Goal: Transaction & Acquisition: Book appointment/travel/reservation

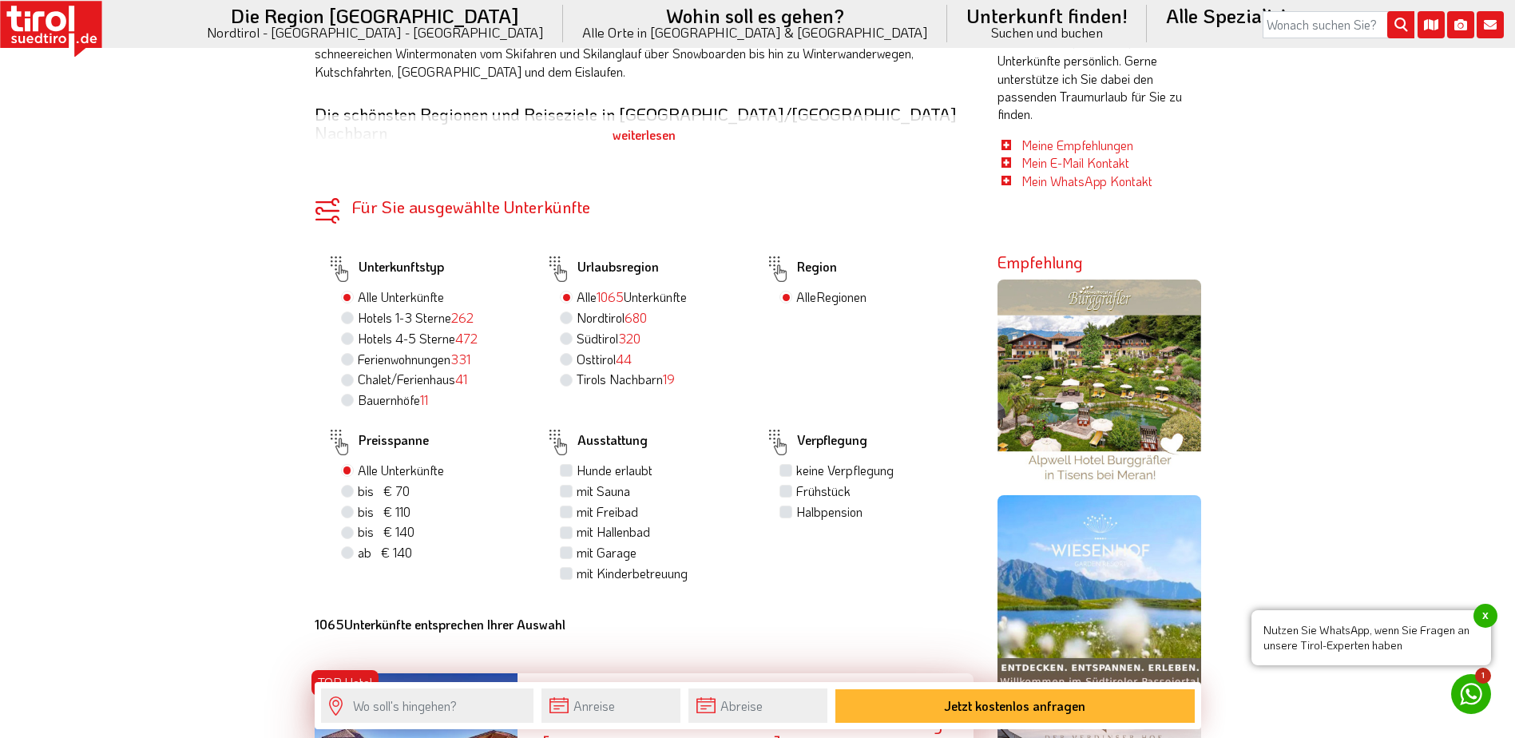
scroll to position [959, 0]
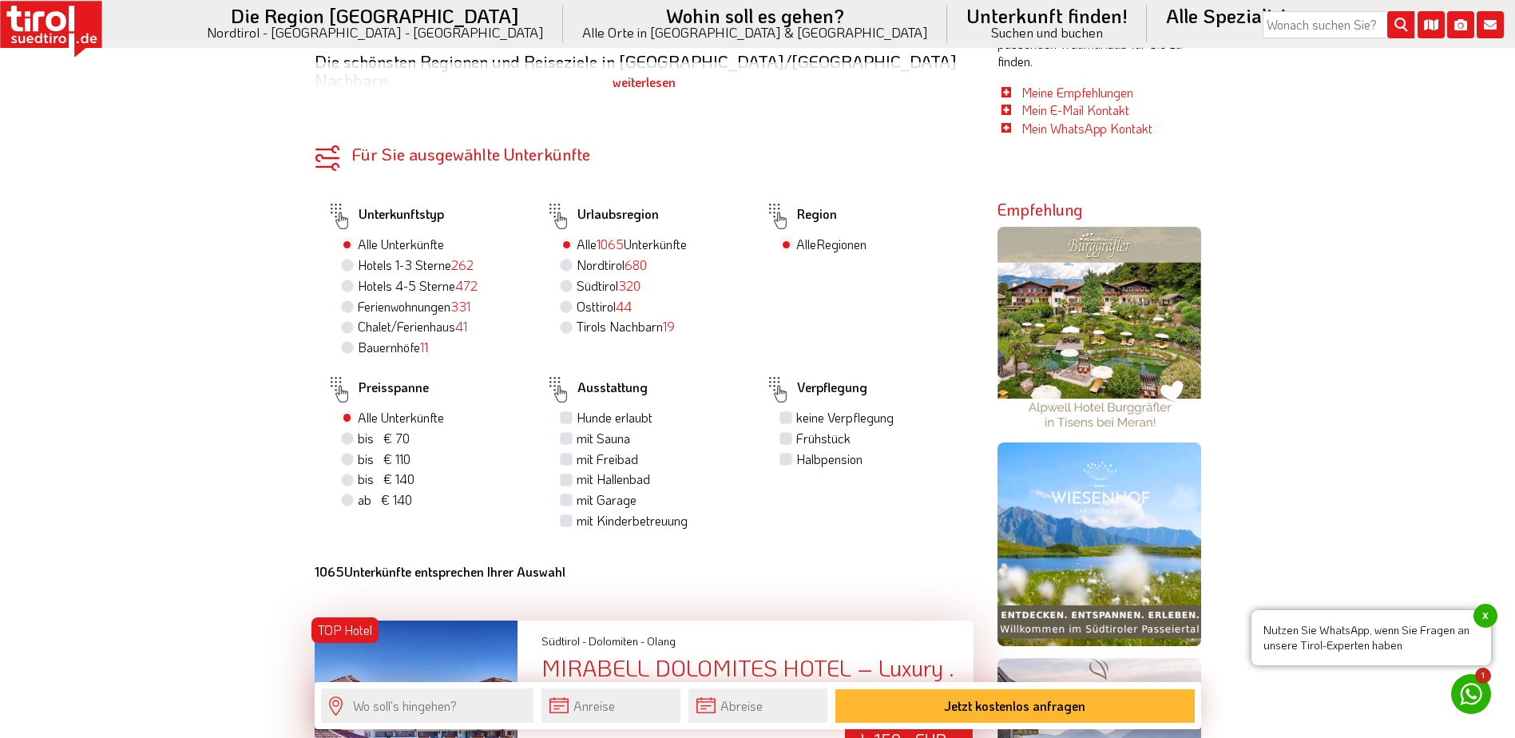
click at [358, 256] on label "Hotels 1-3 Sterne 262" at bounding box center [416, 265] width 116 height 18
click at [347, 260] on input "Hotels 1-3 Sterne 262" at bounding box center [349, 265] width 10 height 10
radio input "true"
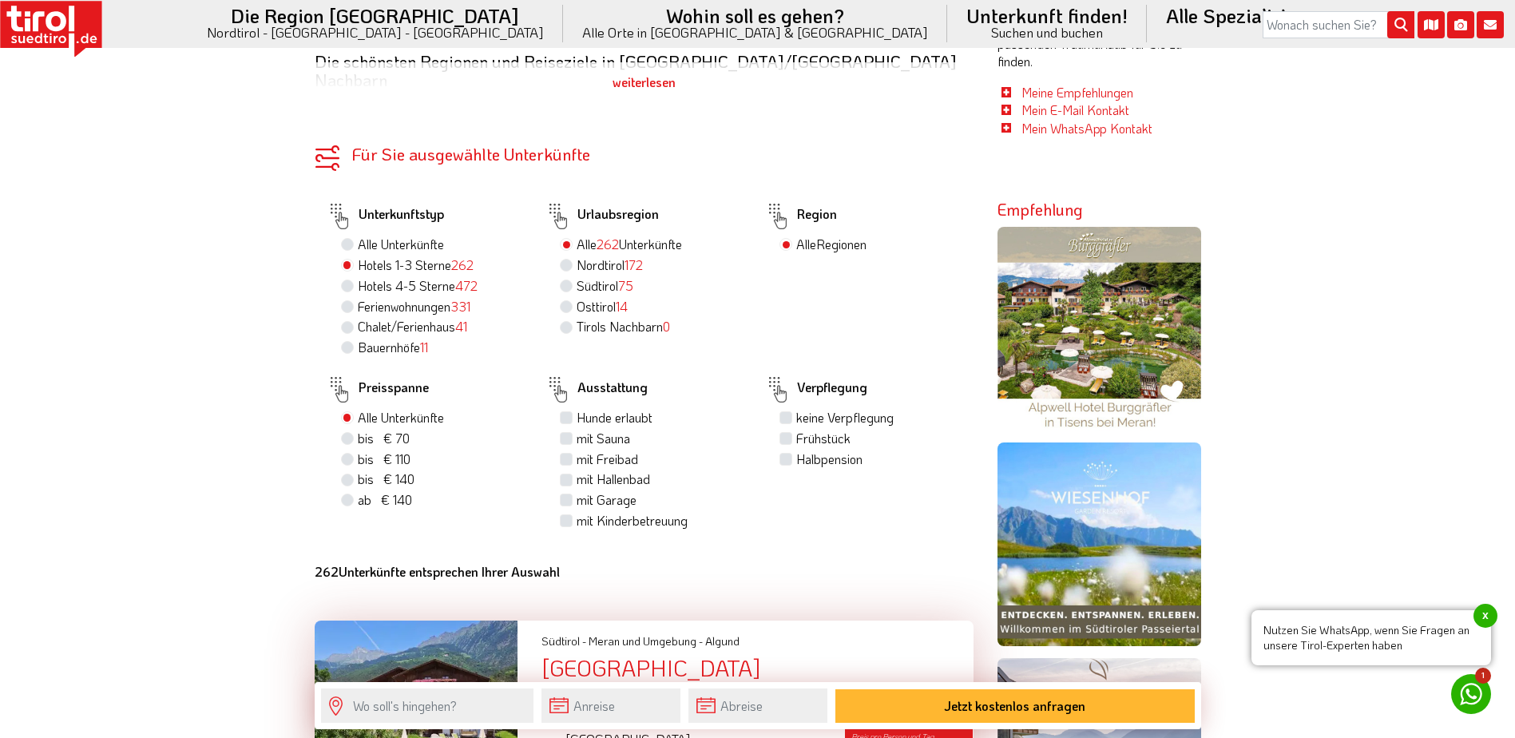
click at [577, 451] on label "mit Freibad" at bounding box center [608, 460] width 62 height 18
click at [568, 454] on input "mit Freibad" at bounding box center [568, 459] width 10 height 10
checkbox input "true"
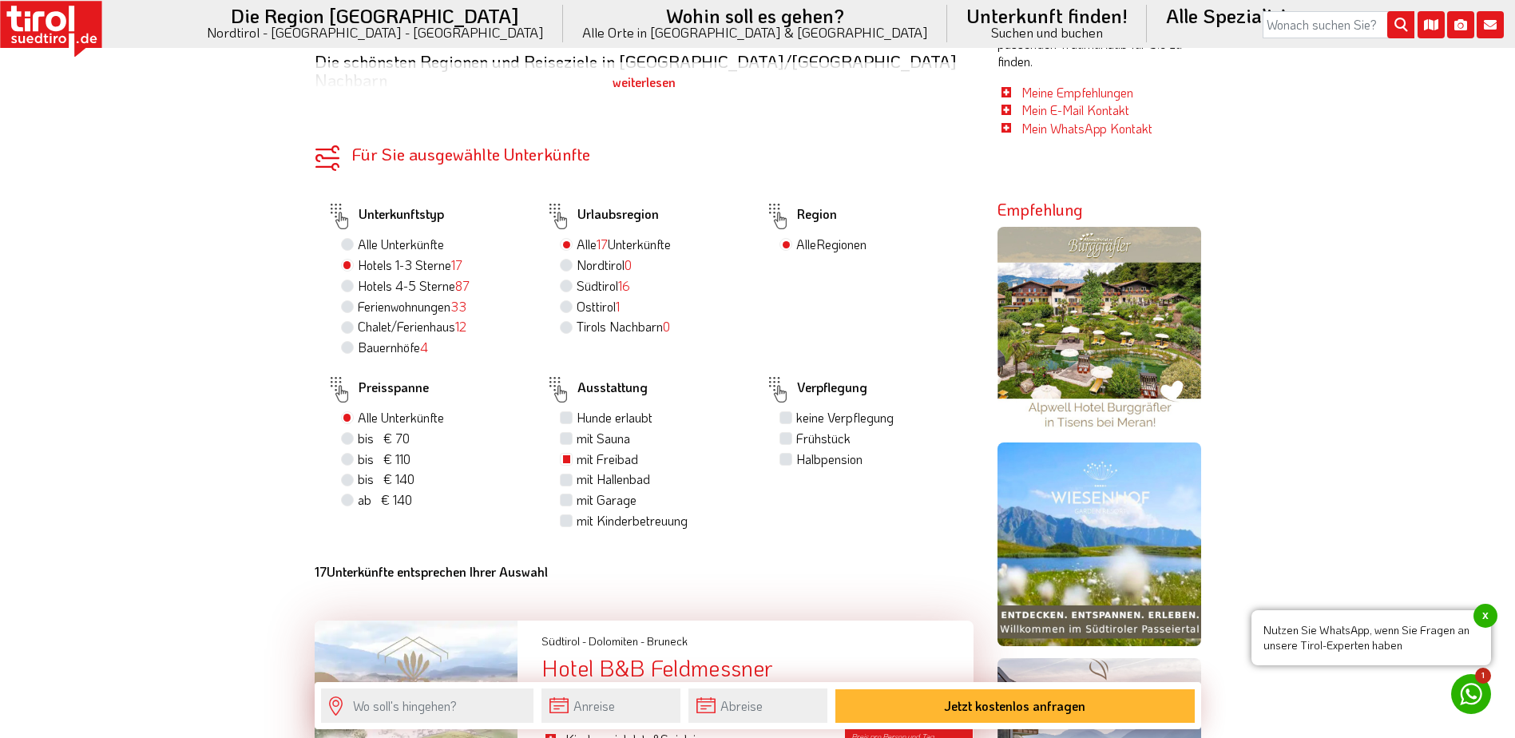
click at [796, 451] on label "Halbpension" at bounding box center [829, 460] width 66 height 18
click at [788, 454] on input "Halbpension" at bounding box center [788, 459] width 10 height 10
checkbox input "true"
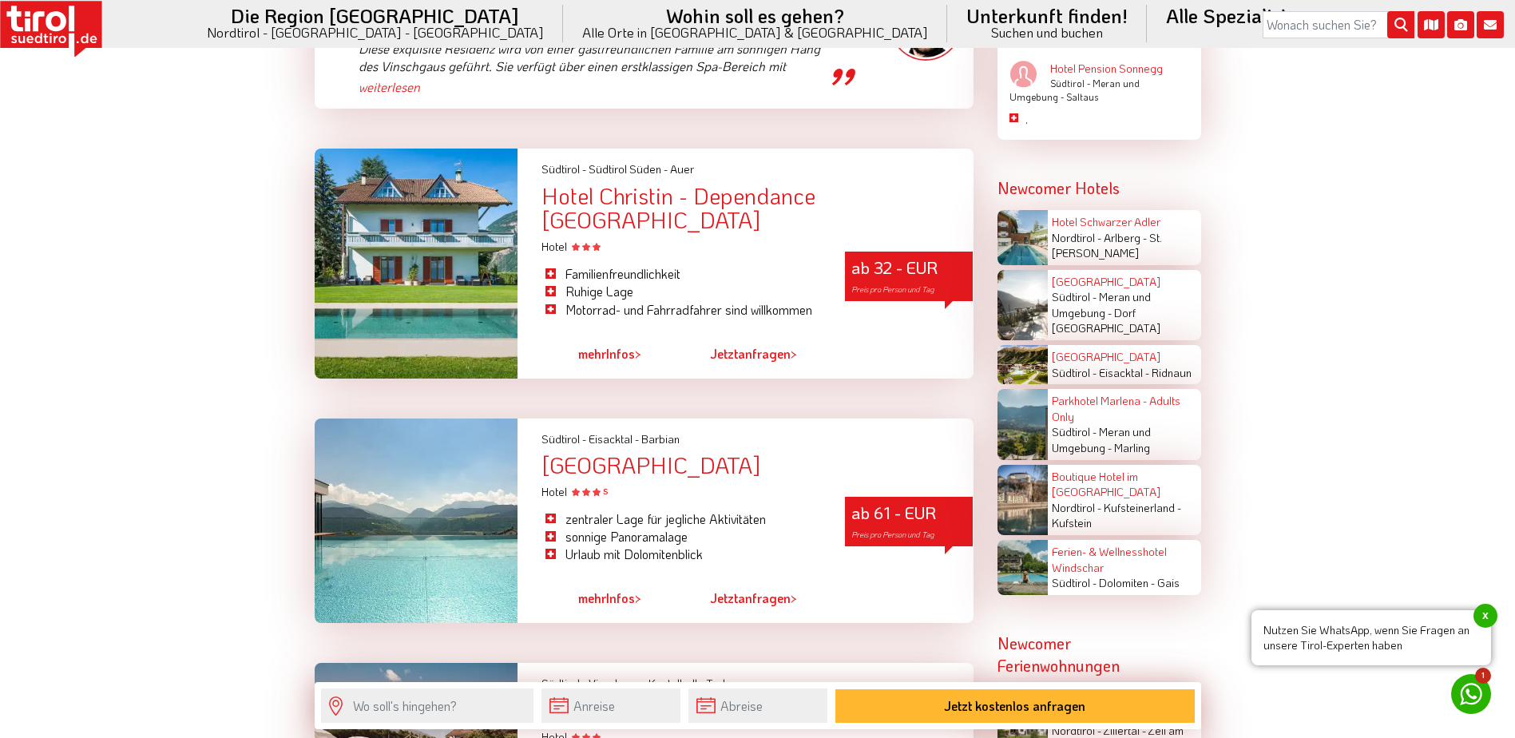
scroll to position [2955, 0]
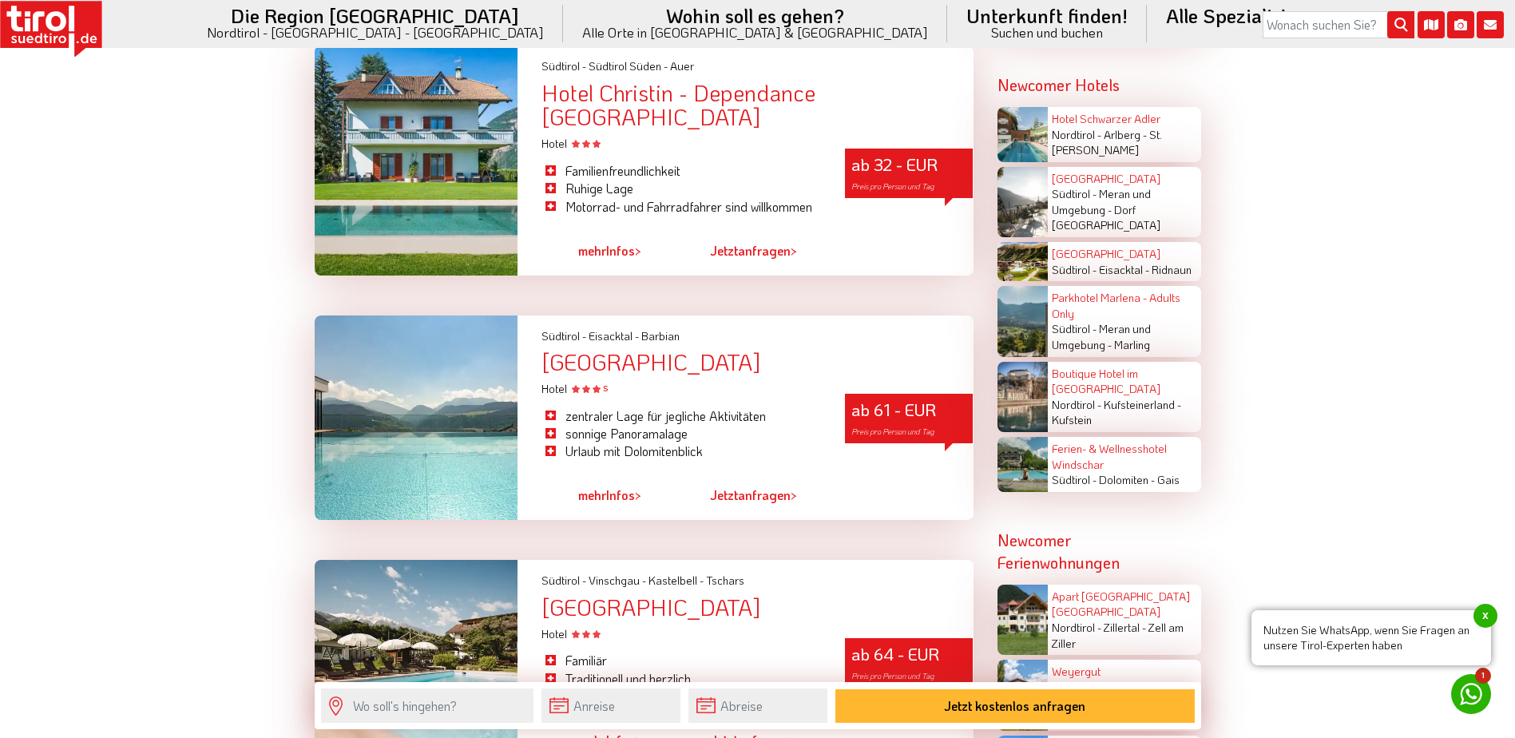
click at [653, 350] on div "[GEOGRAPHIC_DATA]" at bounding box center [757, 362] width 431 height 25
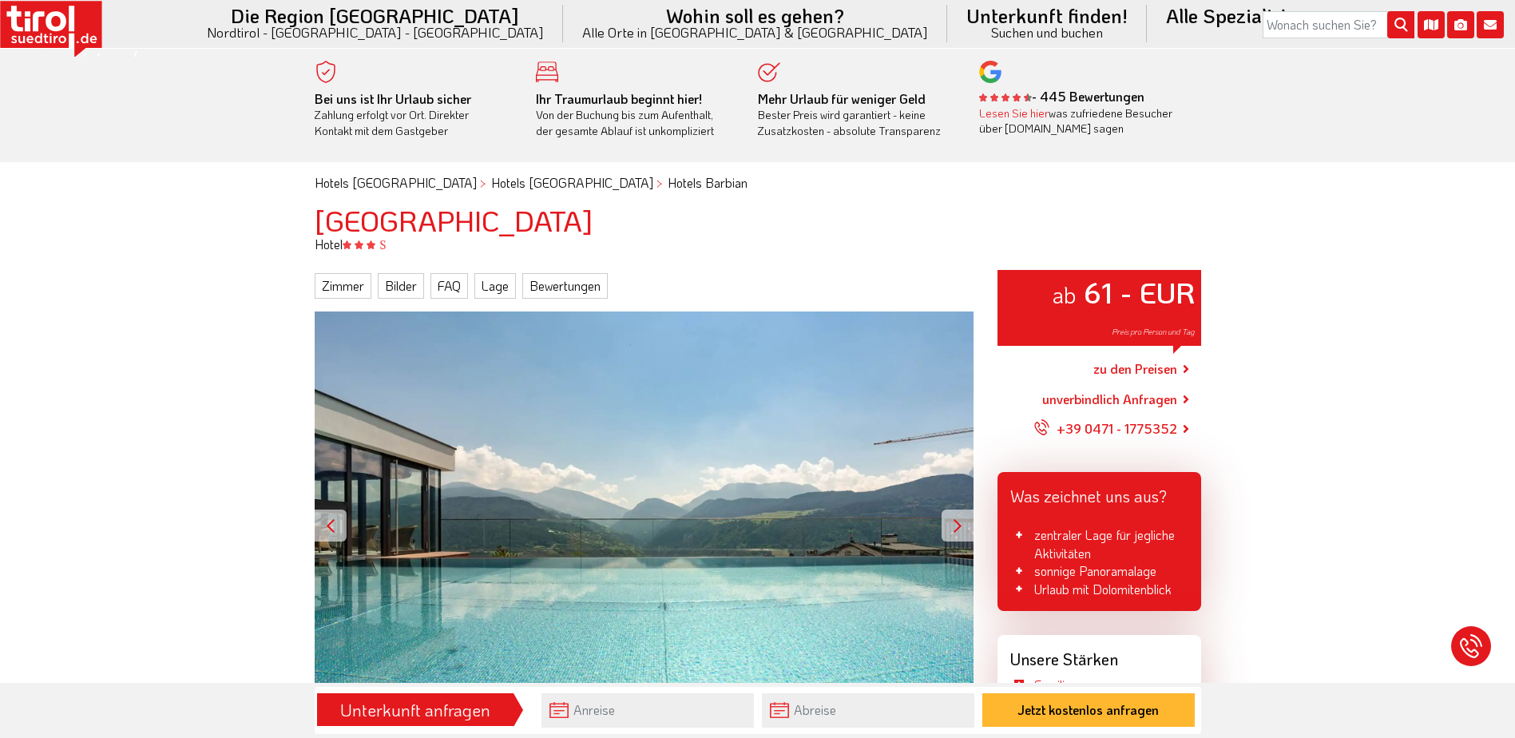
click at [962, 528] on div at bounding box center [958, 526] width 32 height 32
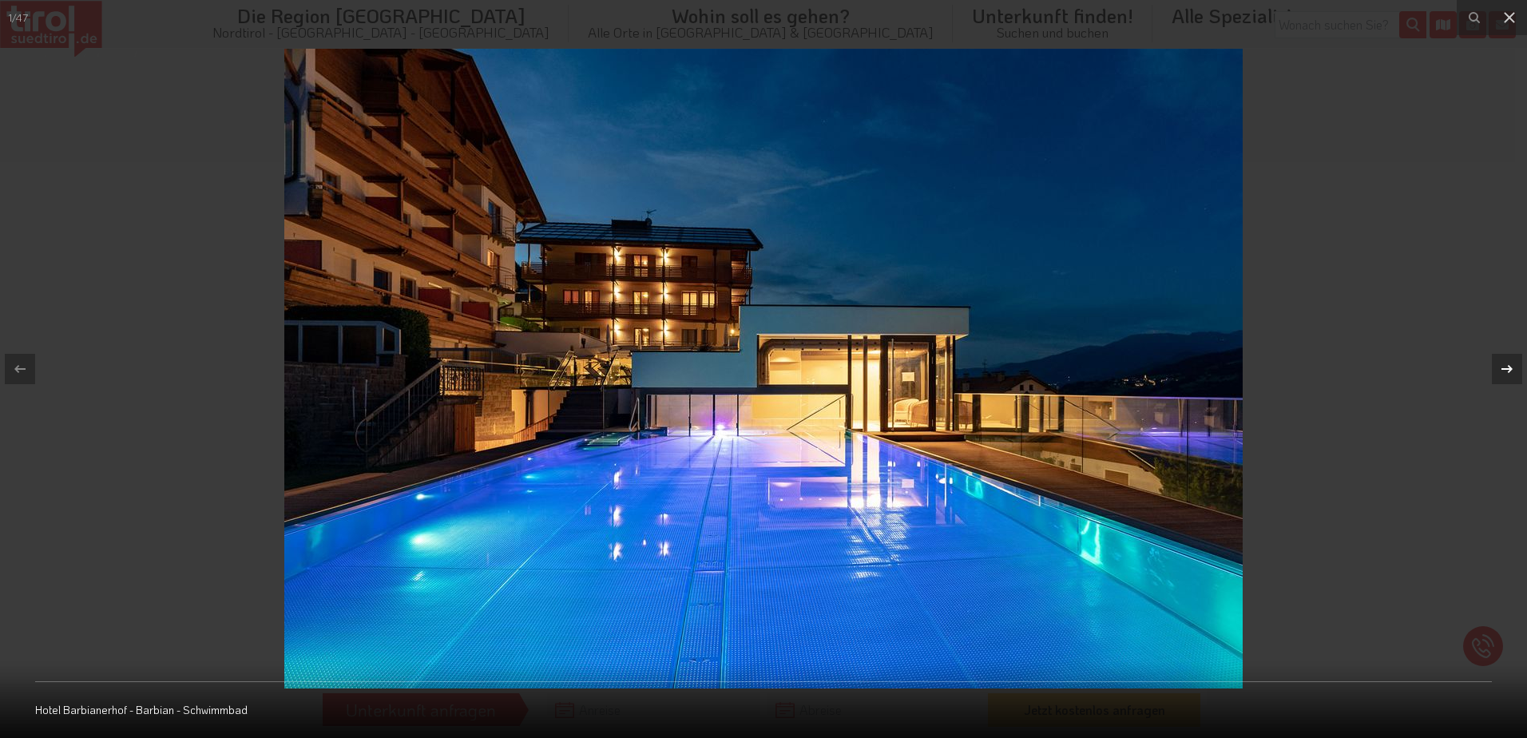
click at [1502, 375] on icon at bounding box center [1507, 368] width 19 height 19
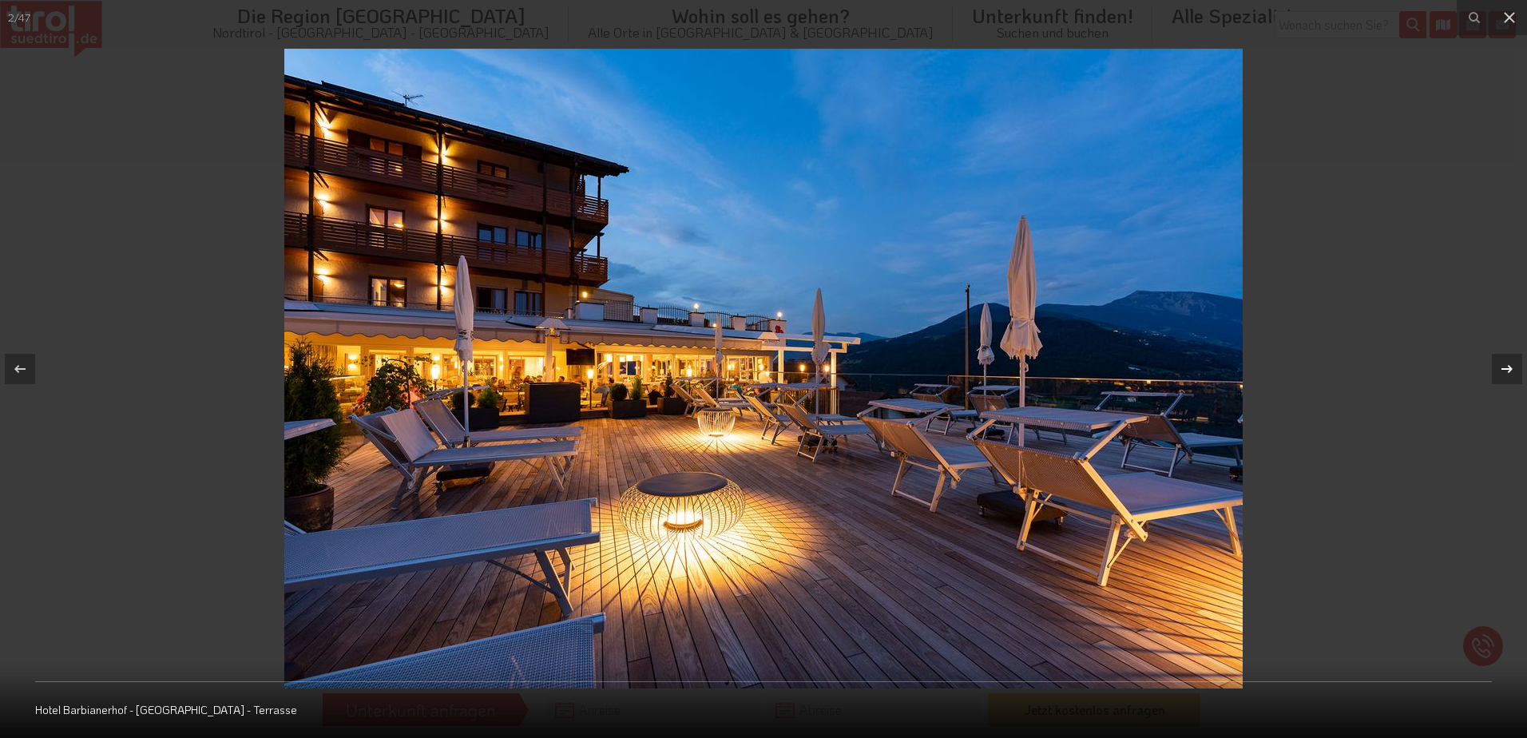
click at [1502, 375] on icon at bounding box center [1507, 368] width 19 height 19
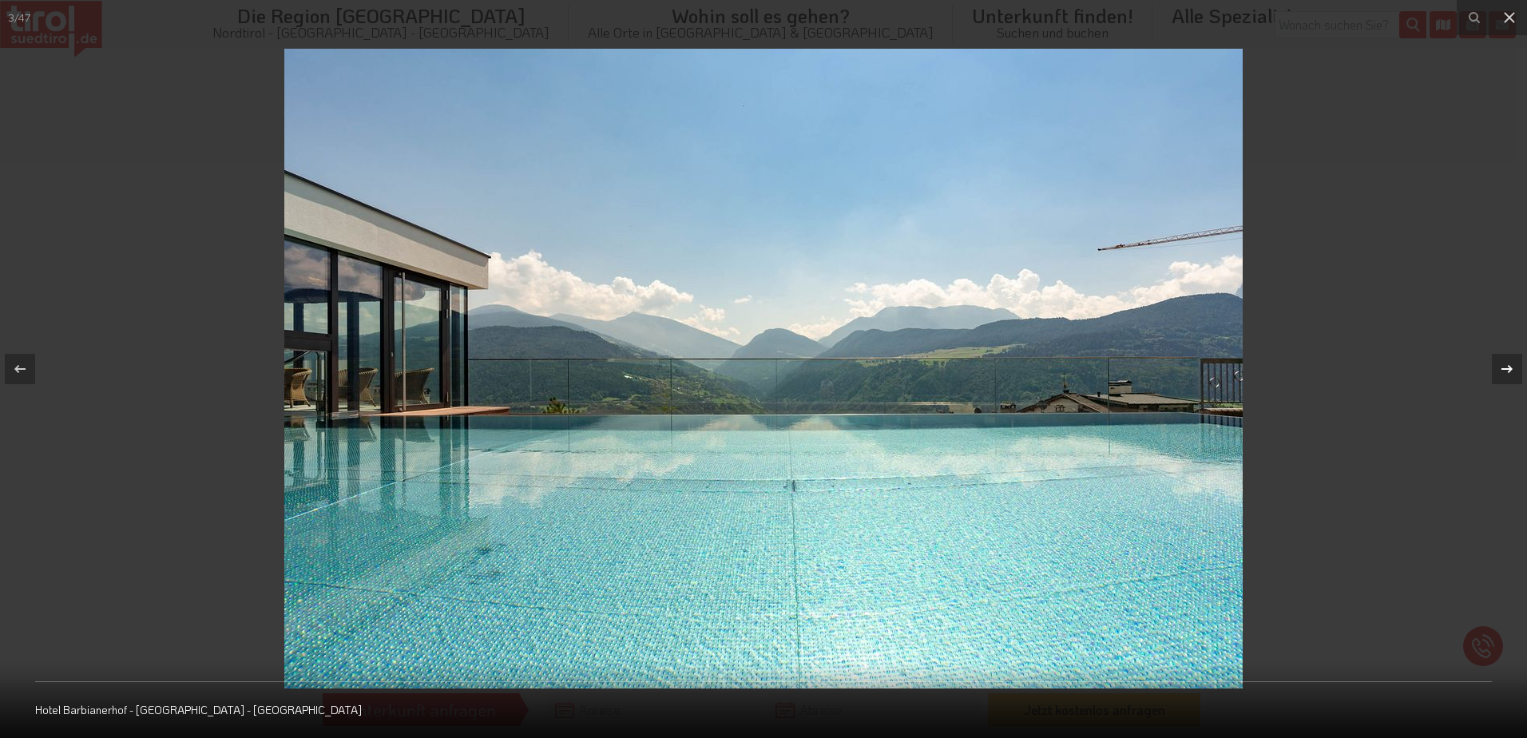
click at [1502, 375] on icon at bounding box center [1507, 368] width 19 height 19
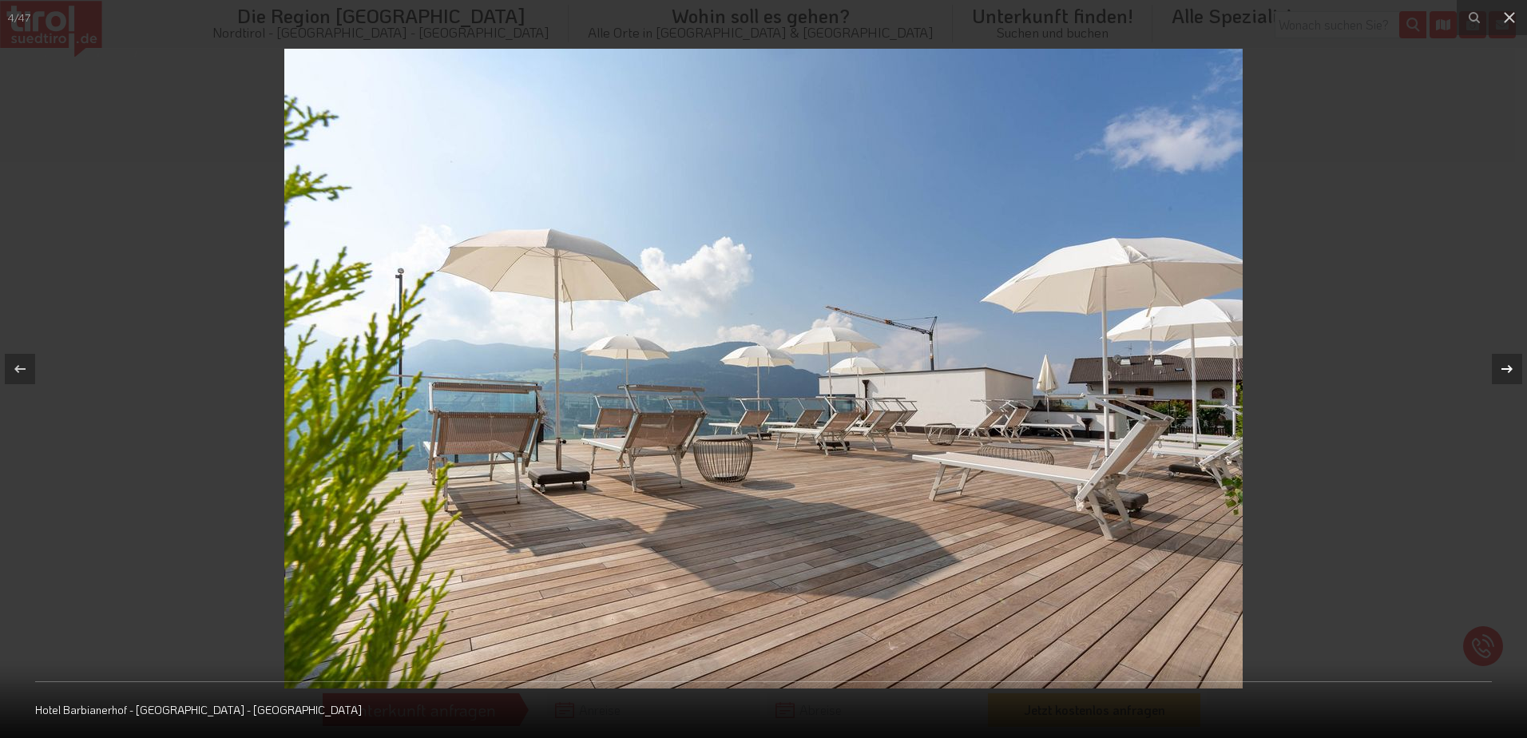
click at [1502, 375] on icon at bounding box center [1507, 368] width 19 height 19
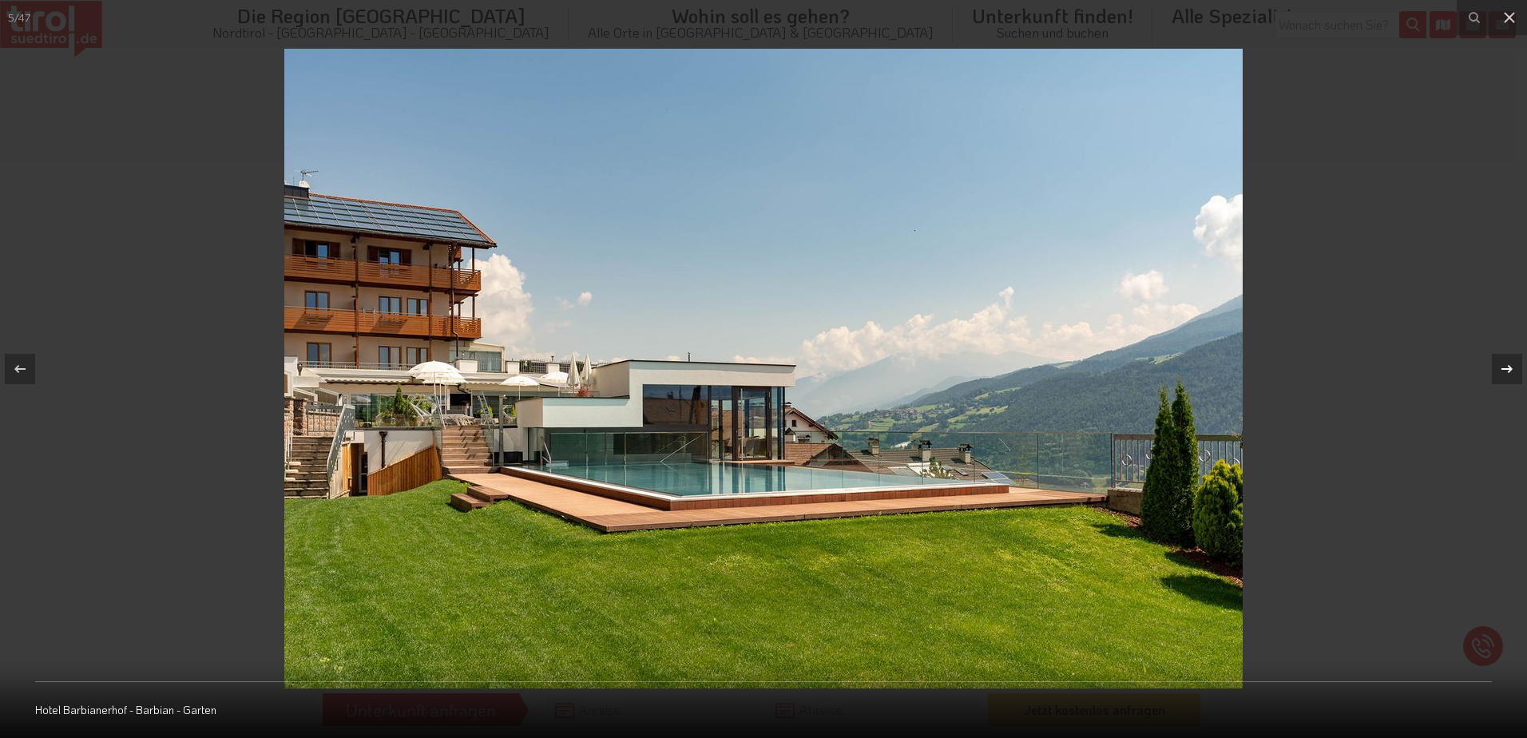
click at [1502, 375] on icon at bounding box center [1507, 368] width 19 height 19
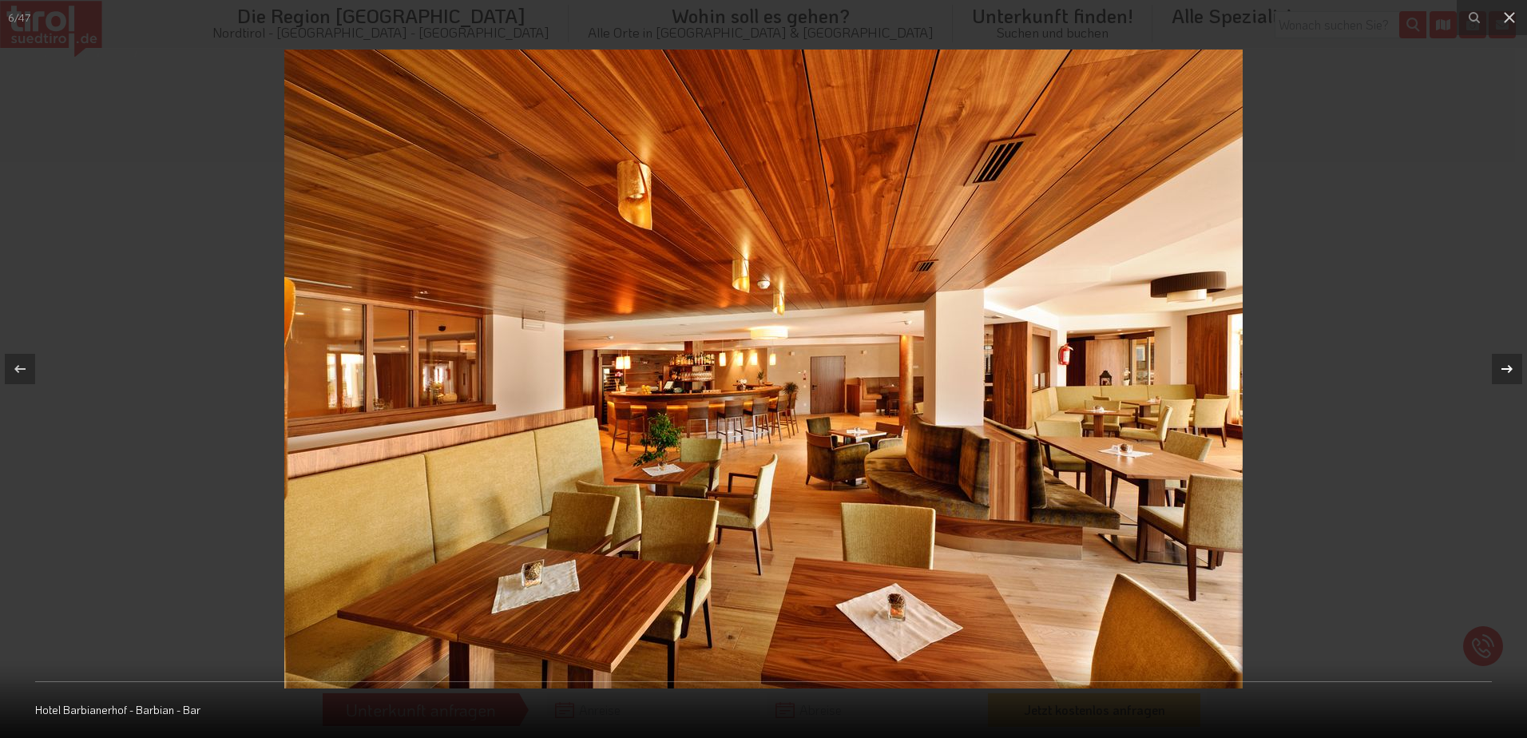
click at [1502, 375] on icon at bounding box center [1507, 368] width 19 height 19
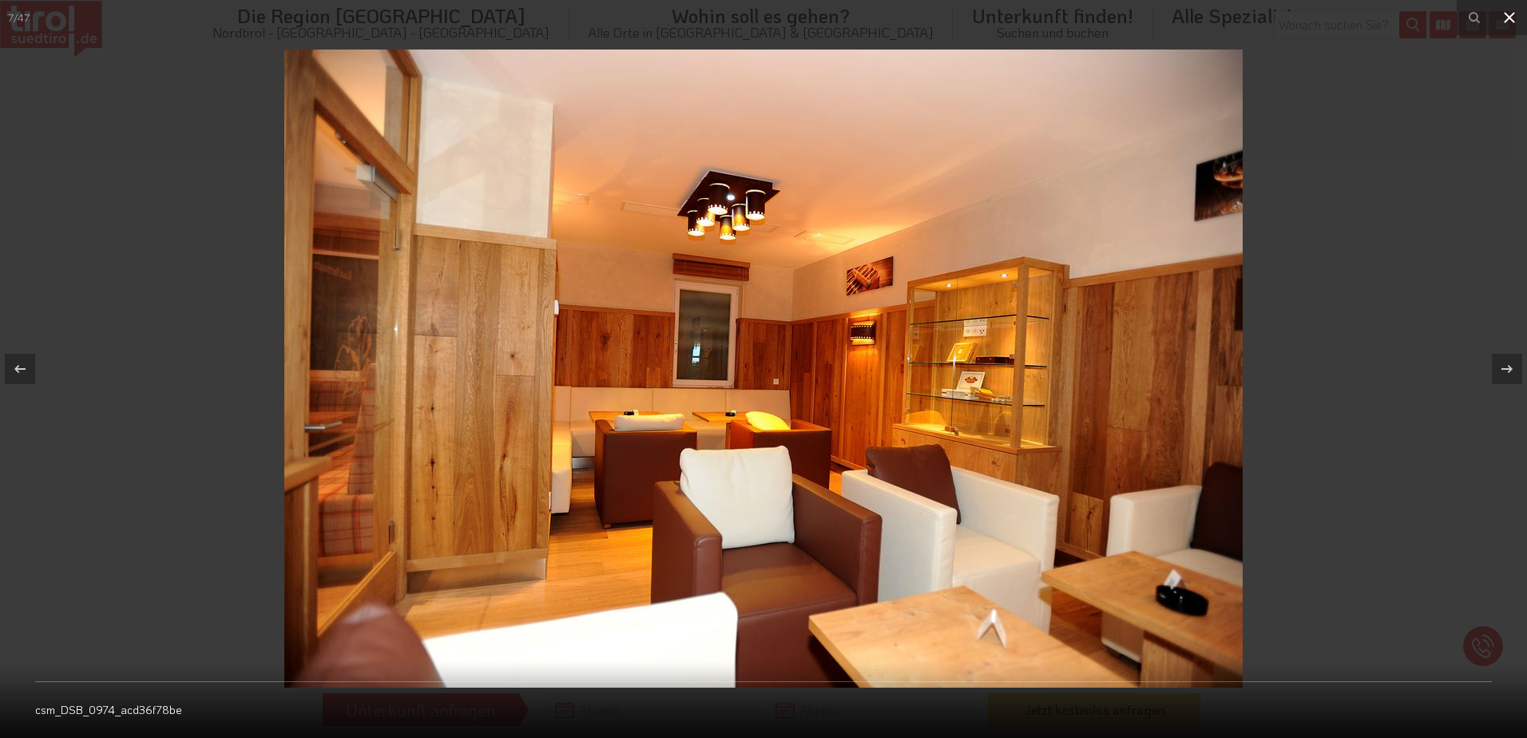
click at [1501, 20] on icon at bounding box center [1509, 17] width 19 height 19
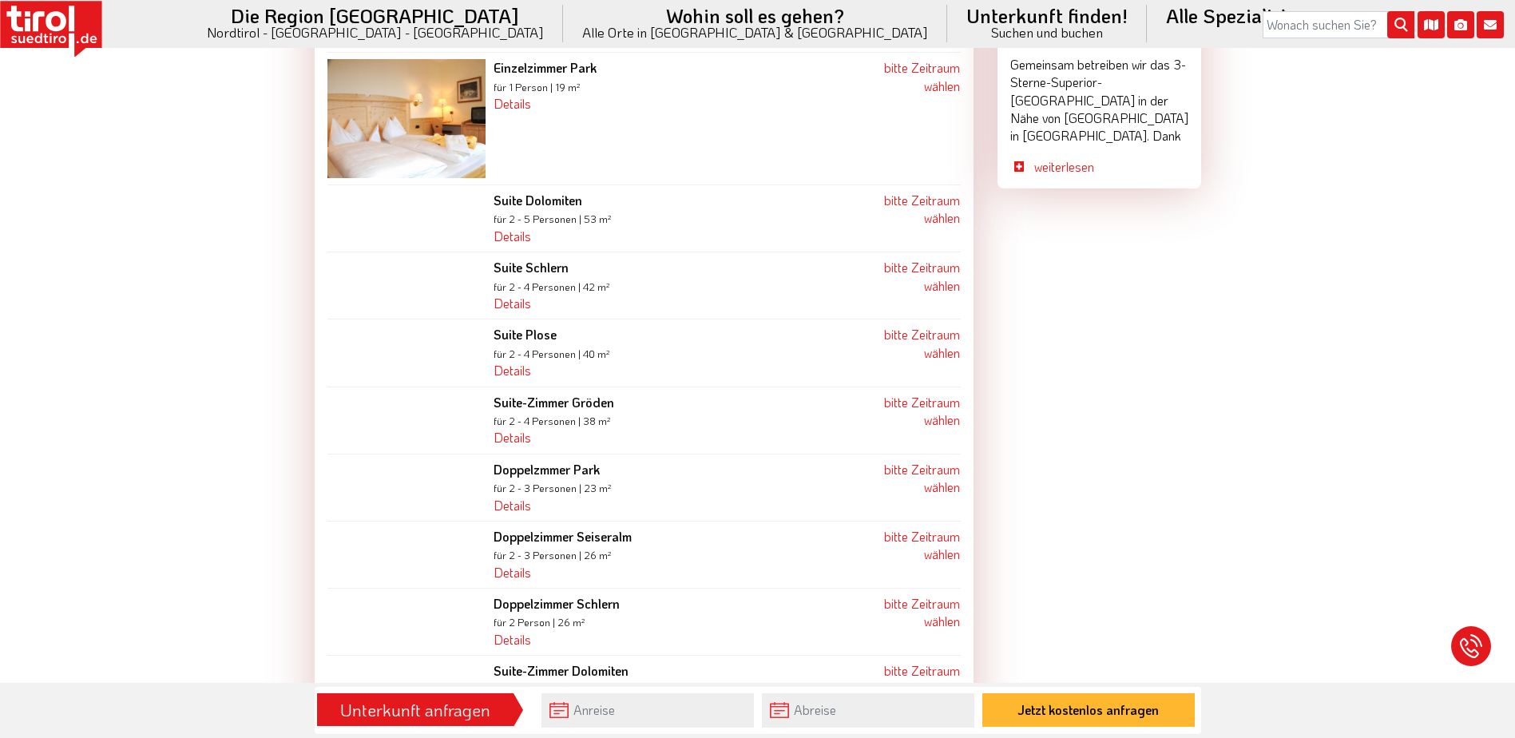
scroll to position [1677, 0]
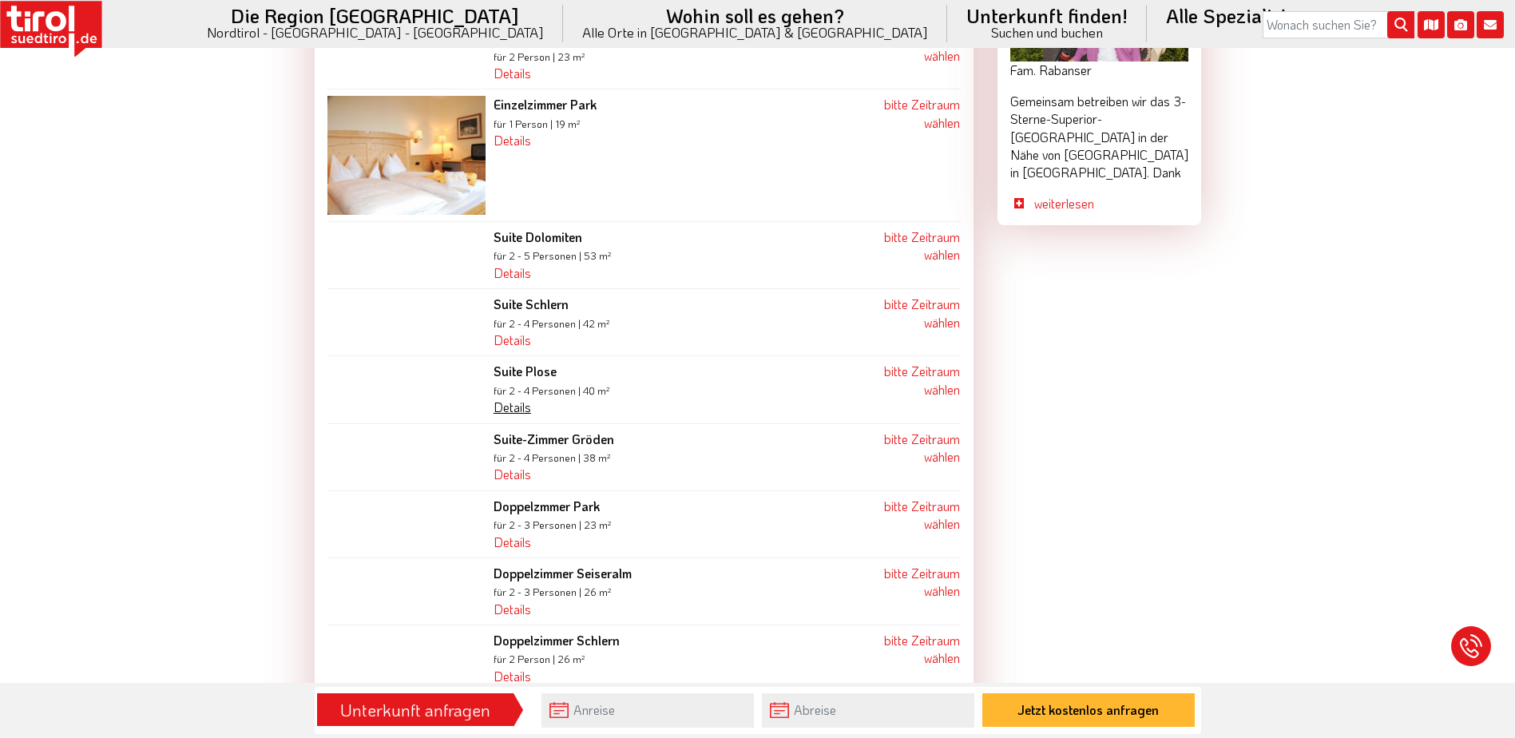
click at [519, 399] on link "Details" at bounding box center [513, 407] width 38 height 17
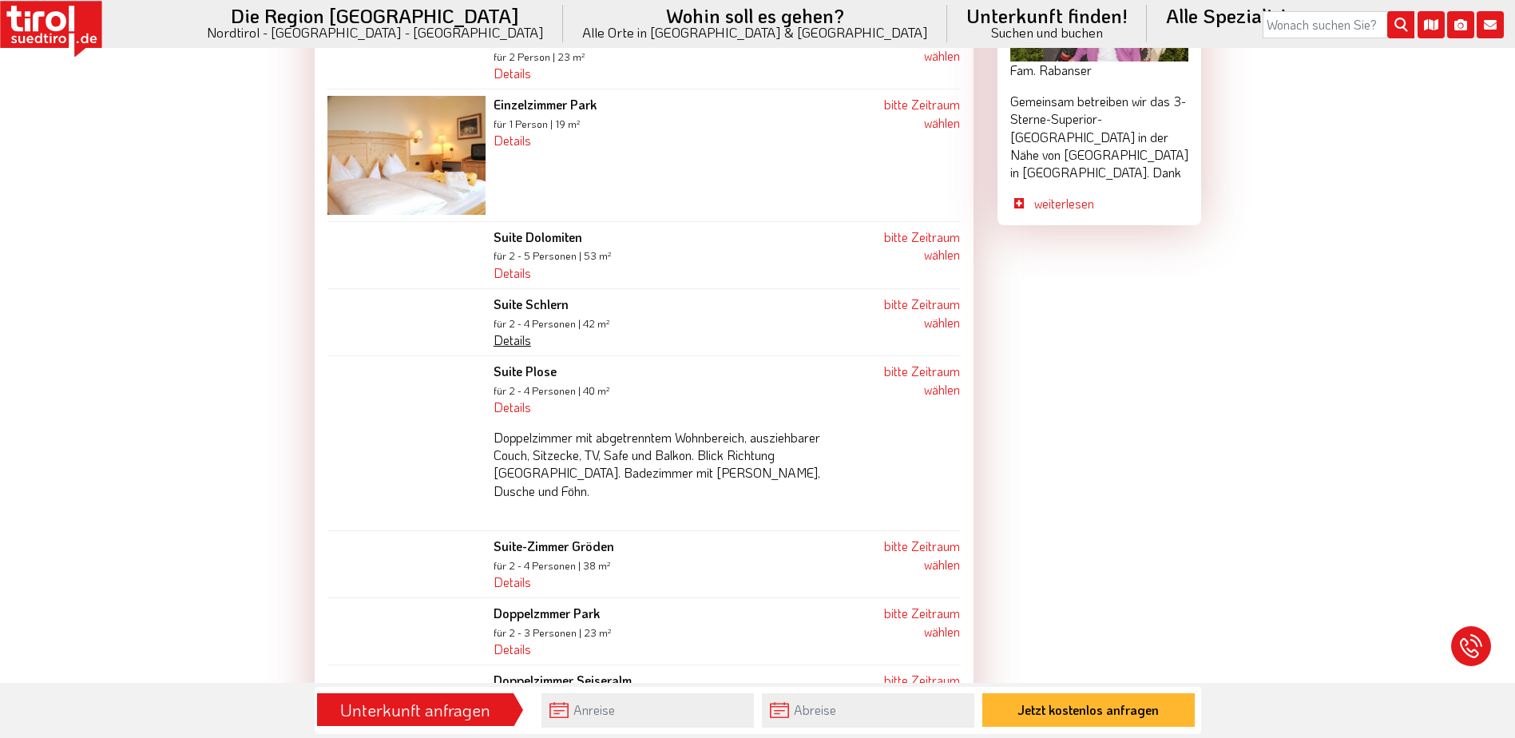
click at [525, 331] on link "Details" at bounding box center [513, 339] width 38 height 17
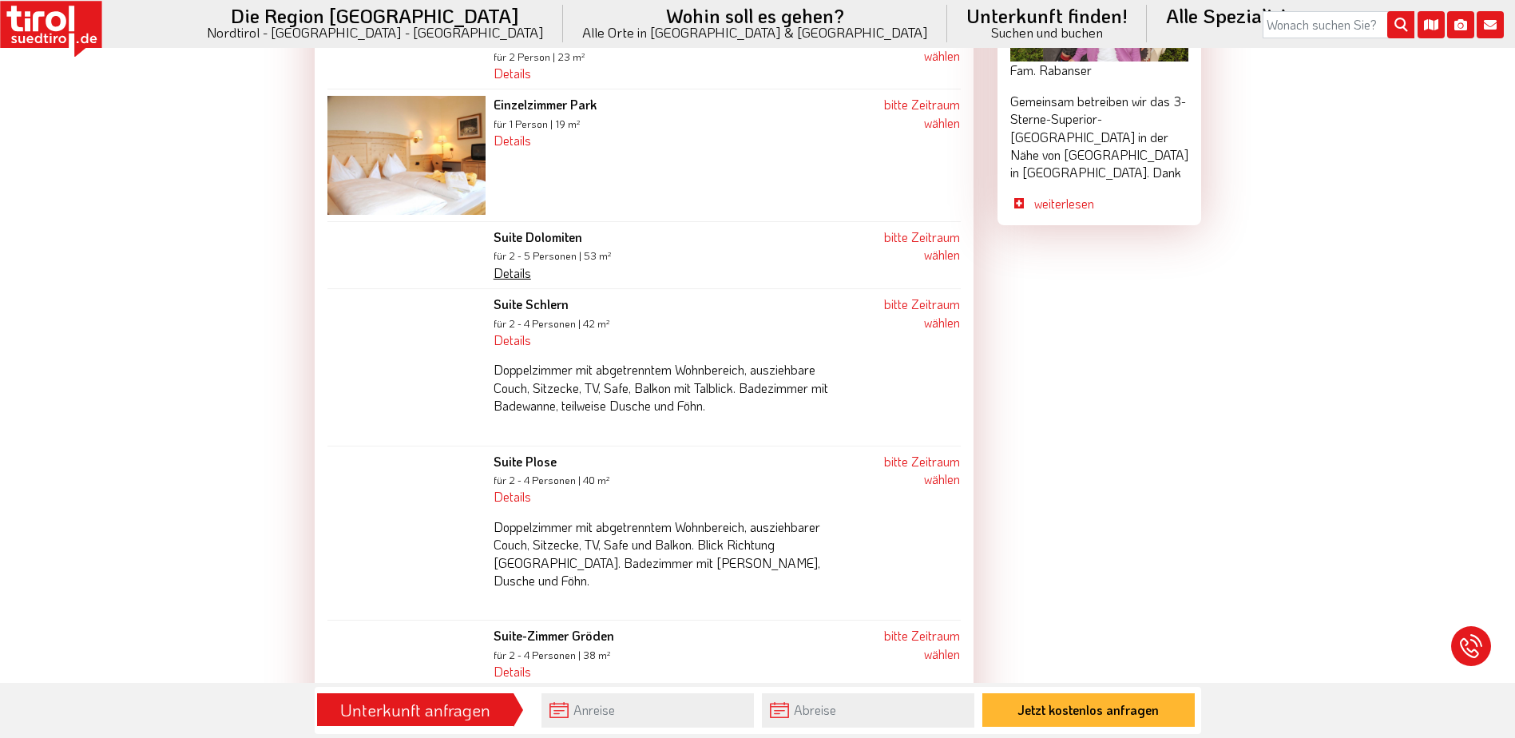
click at [522, 264] on link "Details" at bounding box center [513, 272] width 38 height 17
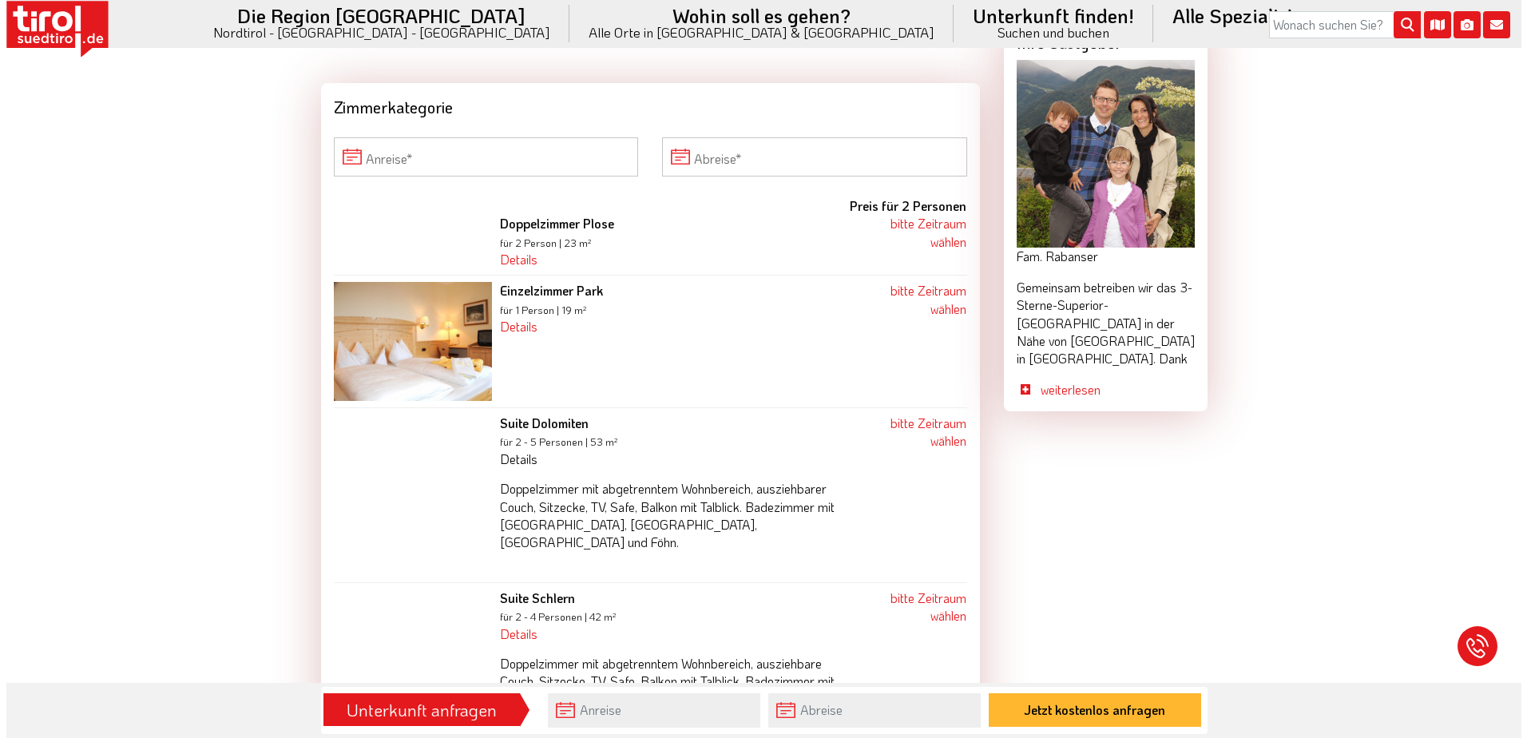
scroll to position [1438, 0]
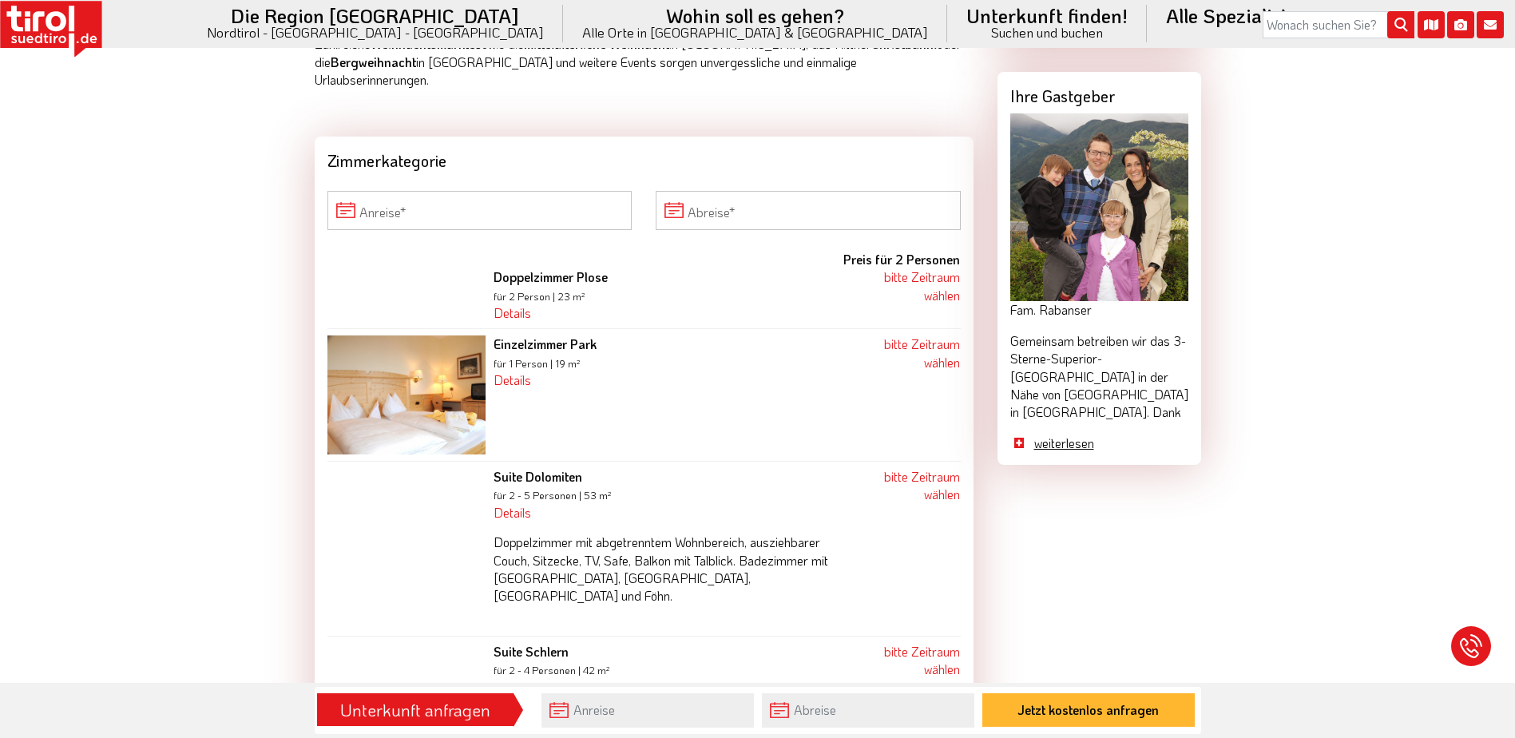
click at [1070, 446] on link "weiterlesen" at bounding box center [1111, 444] width 154 height 18
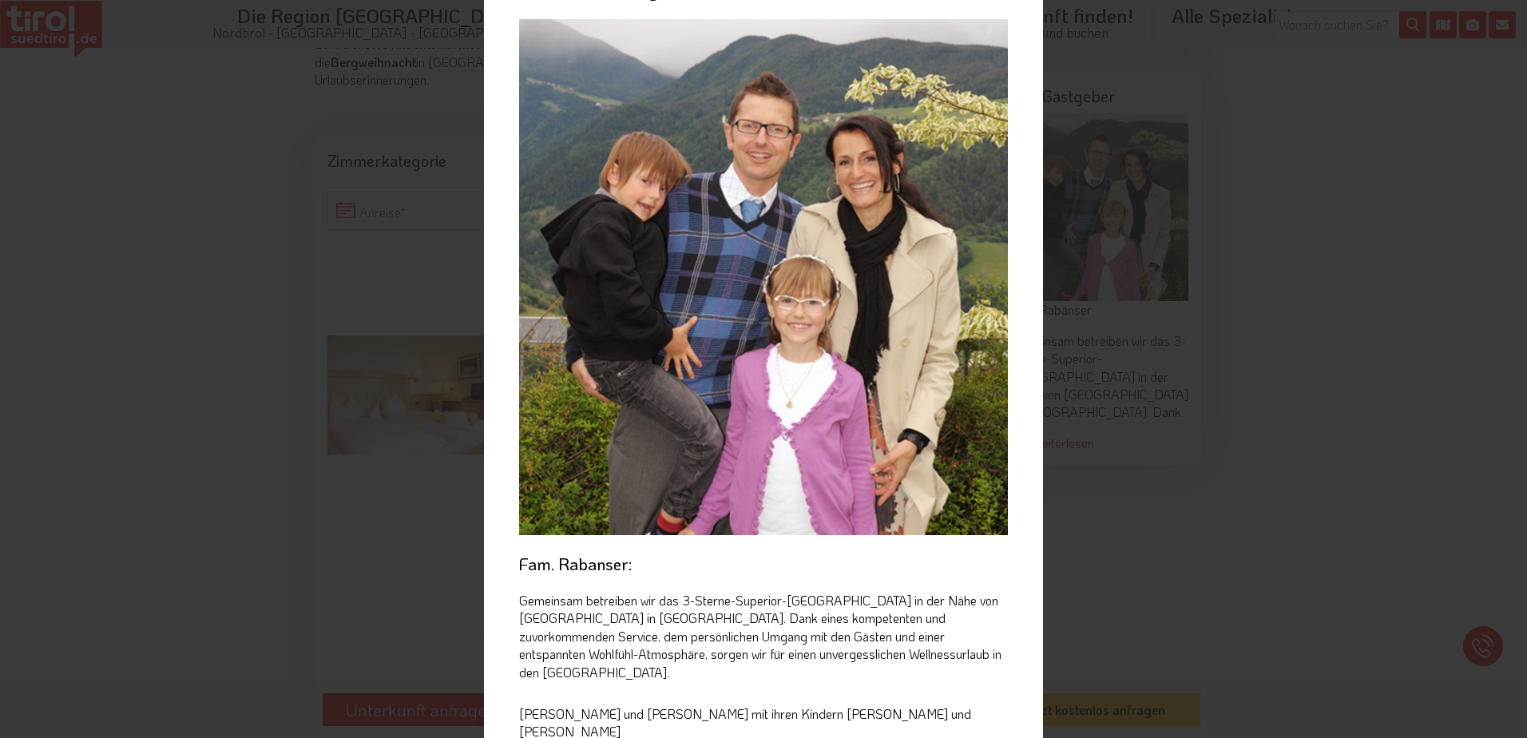
scroll to position [137, 0]
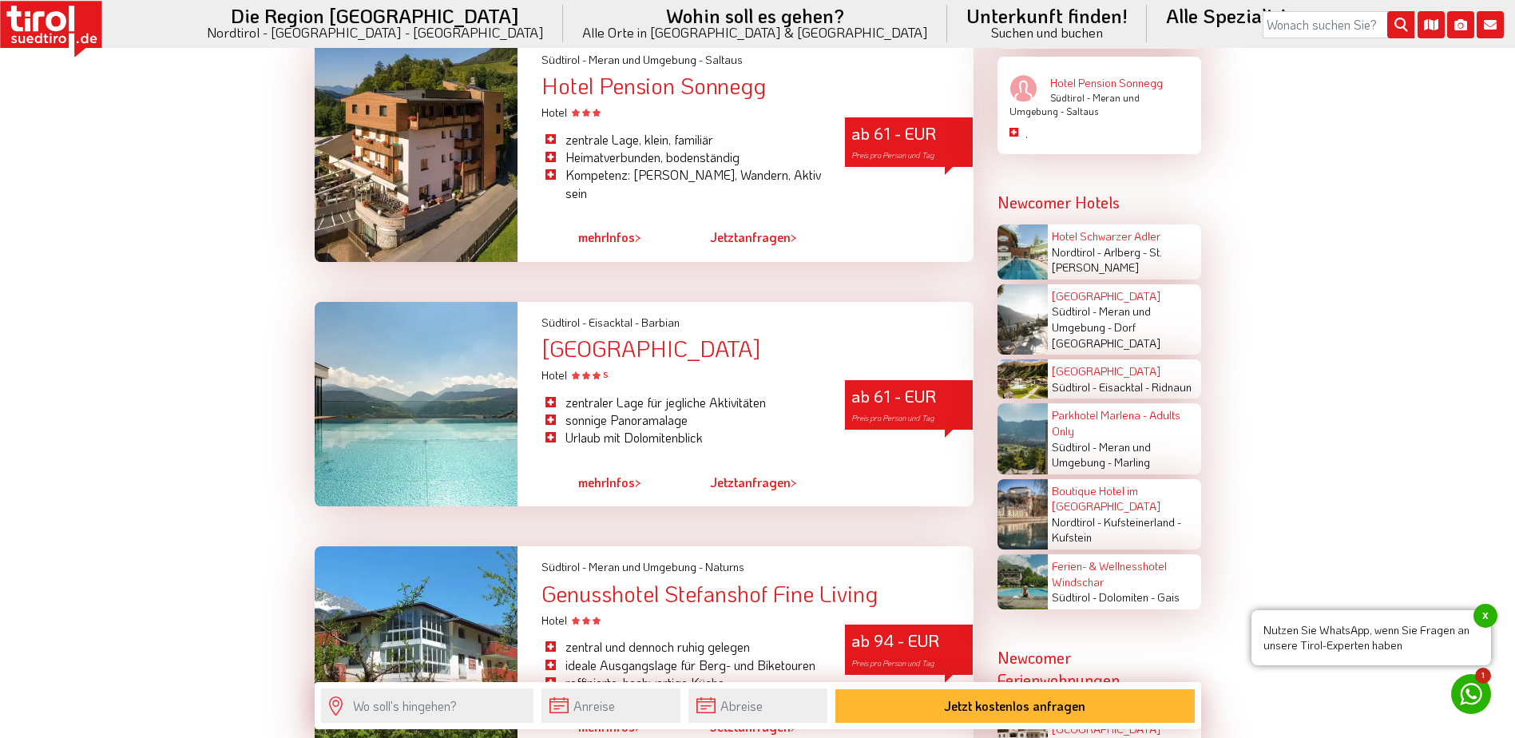
scroll to position [2157, 0]
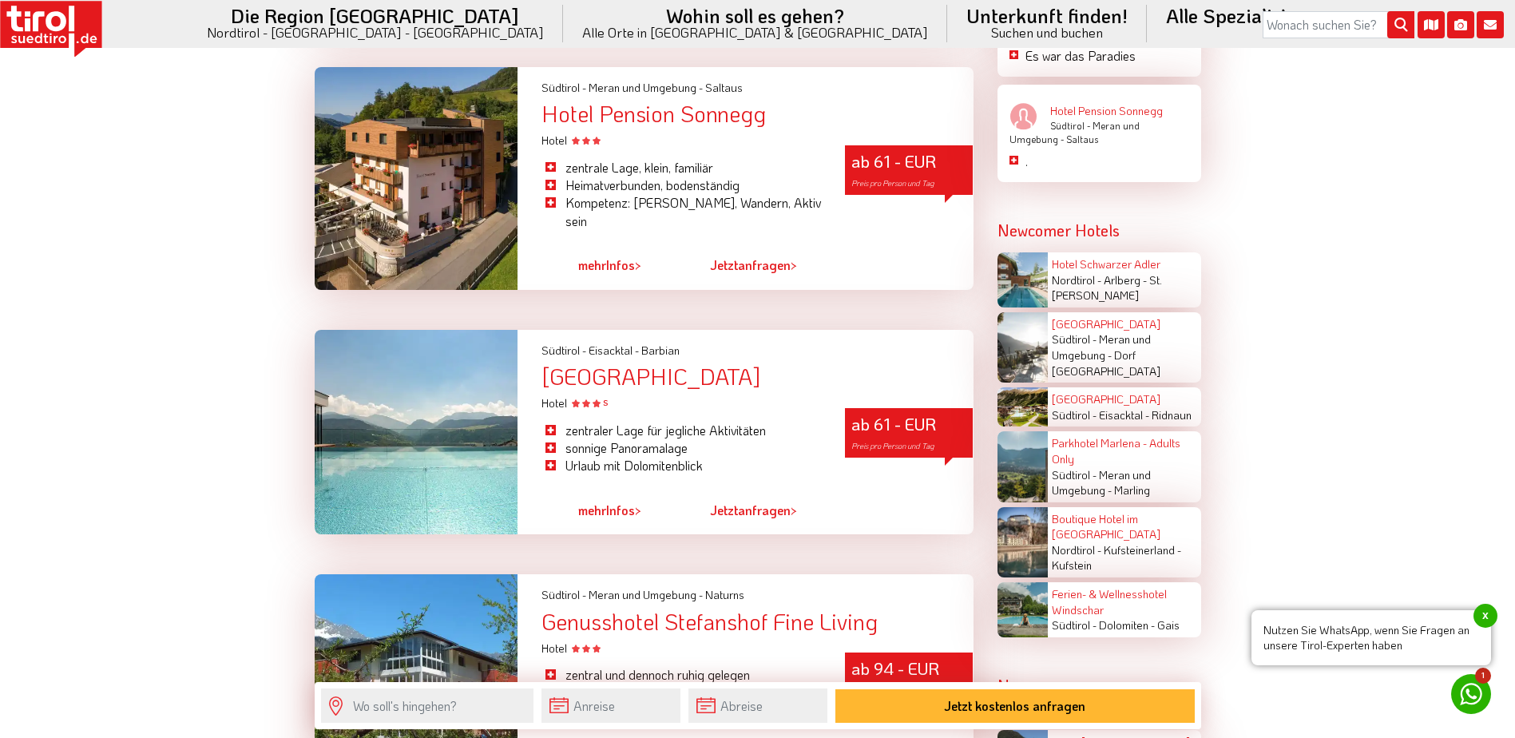
click at [629, 492] on link "mehr Infos >" at bounding box center [609, 510] width 63 height 37
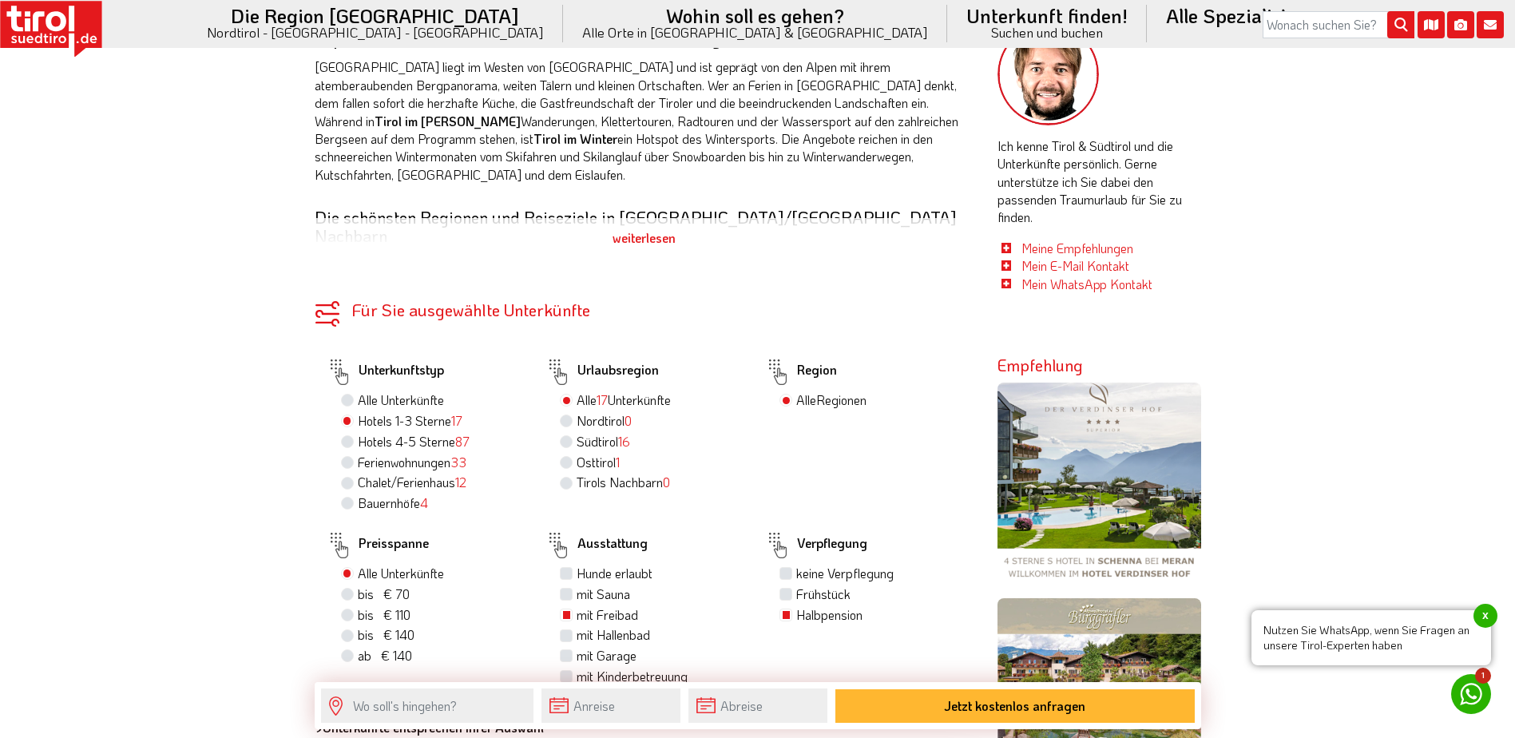
scroll to position [799, 0]
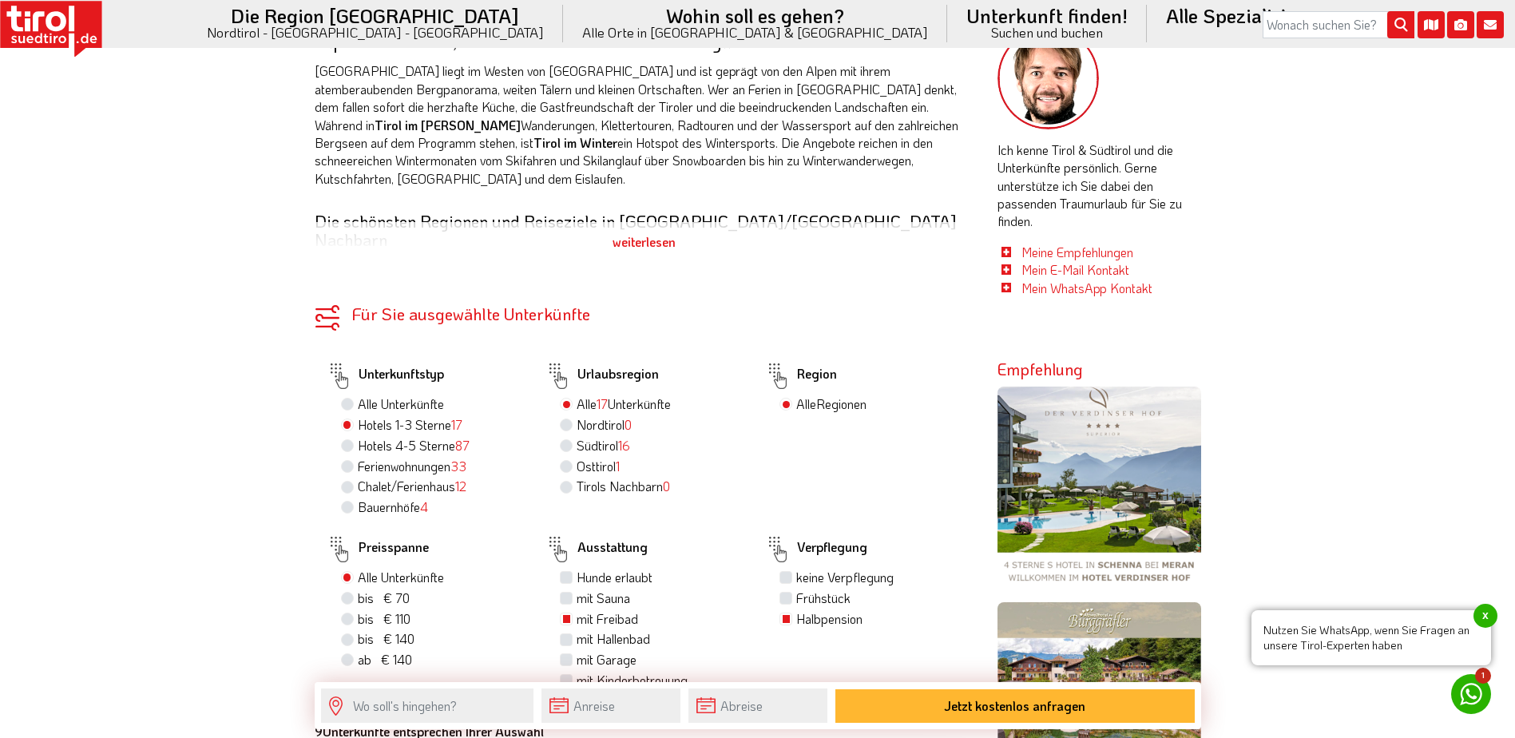
click at [358, 437] on label "Hotels 4-5 Sterne 87" at bounding box center [414, 446] width 112 height 18
click at [345, 440] on input "Hotels 4-5 Sterne 87" at bounding box center [349, 445] width 10 height 10
radio input "true"
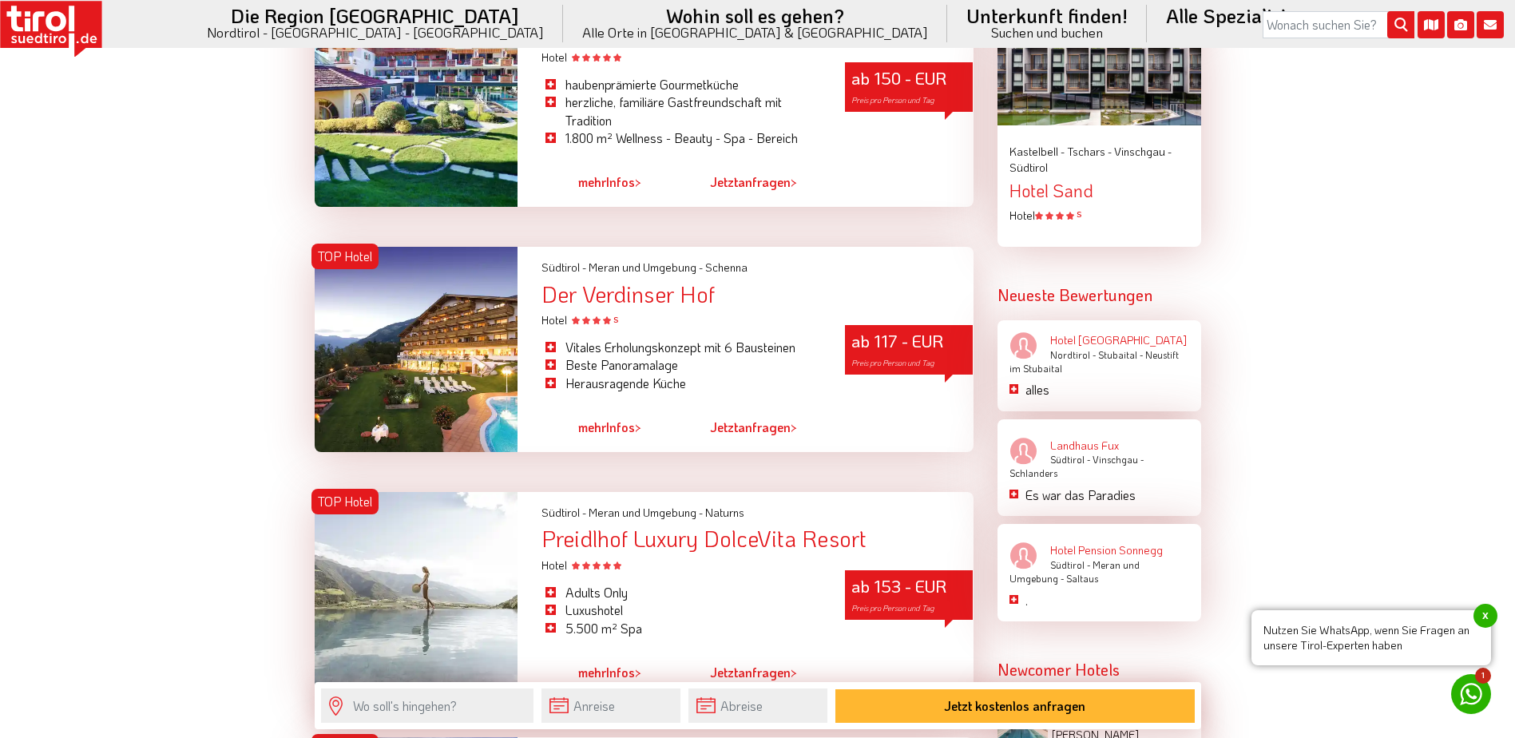
scroll to position [2396, 0]
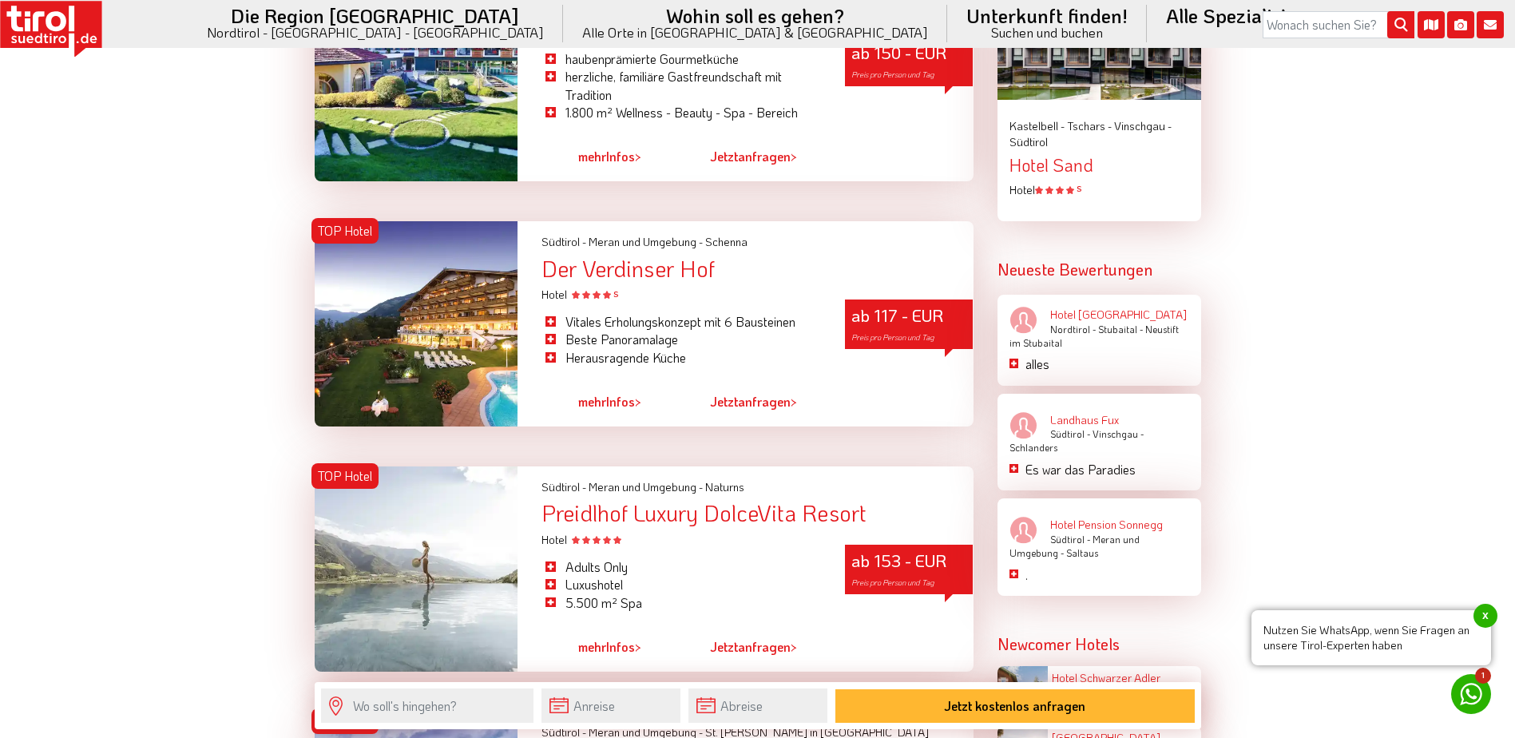
click at [618, 383] on link "mehr Infos >" at bounding box center [609, 401] width 63 height 37
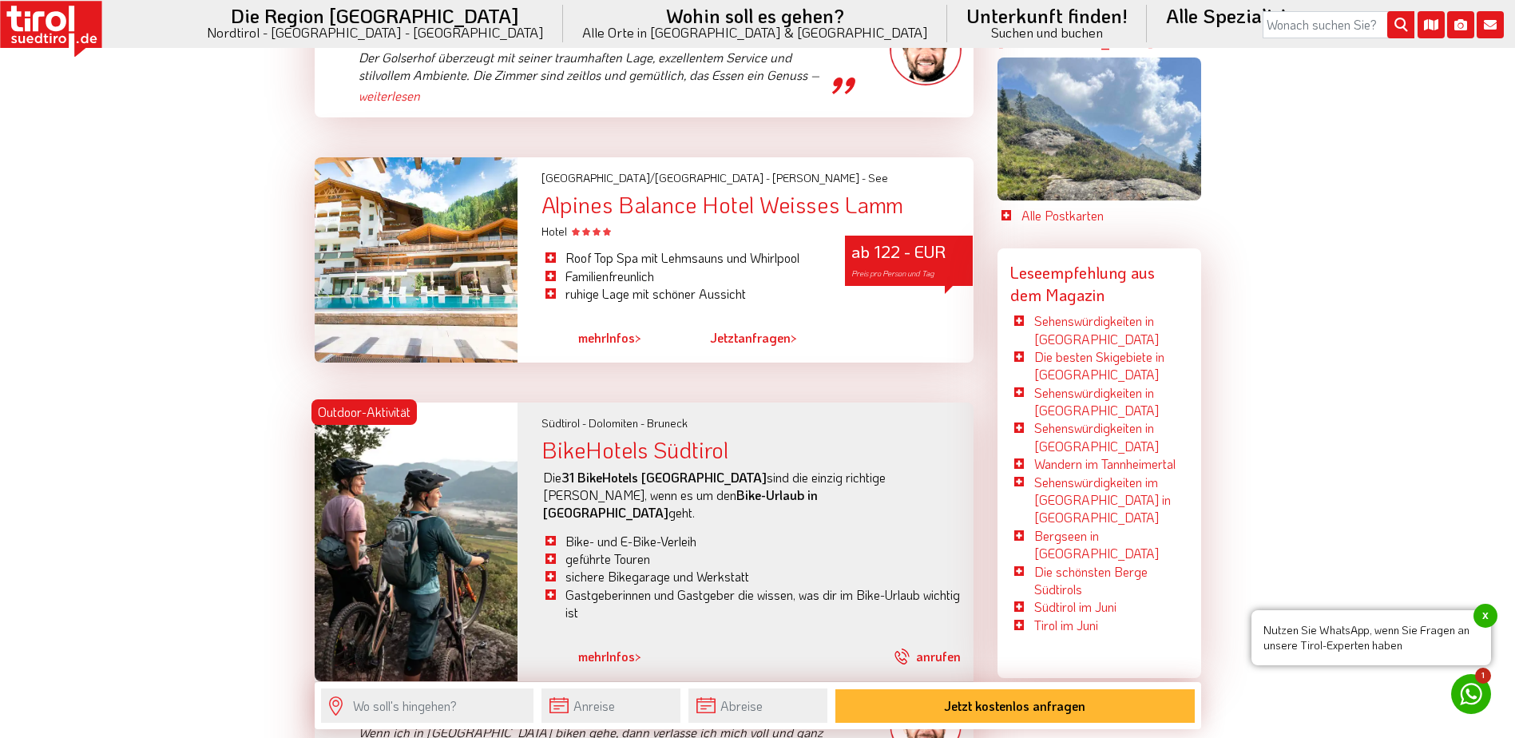
scroll to position [3994, 0]
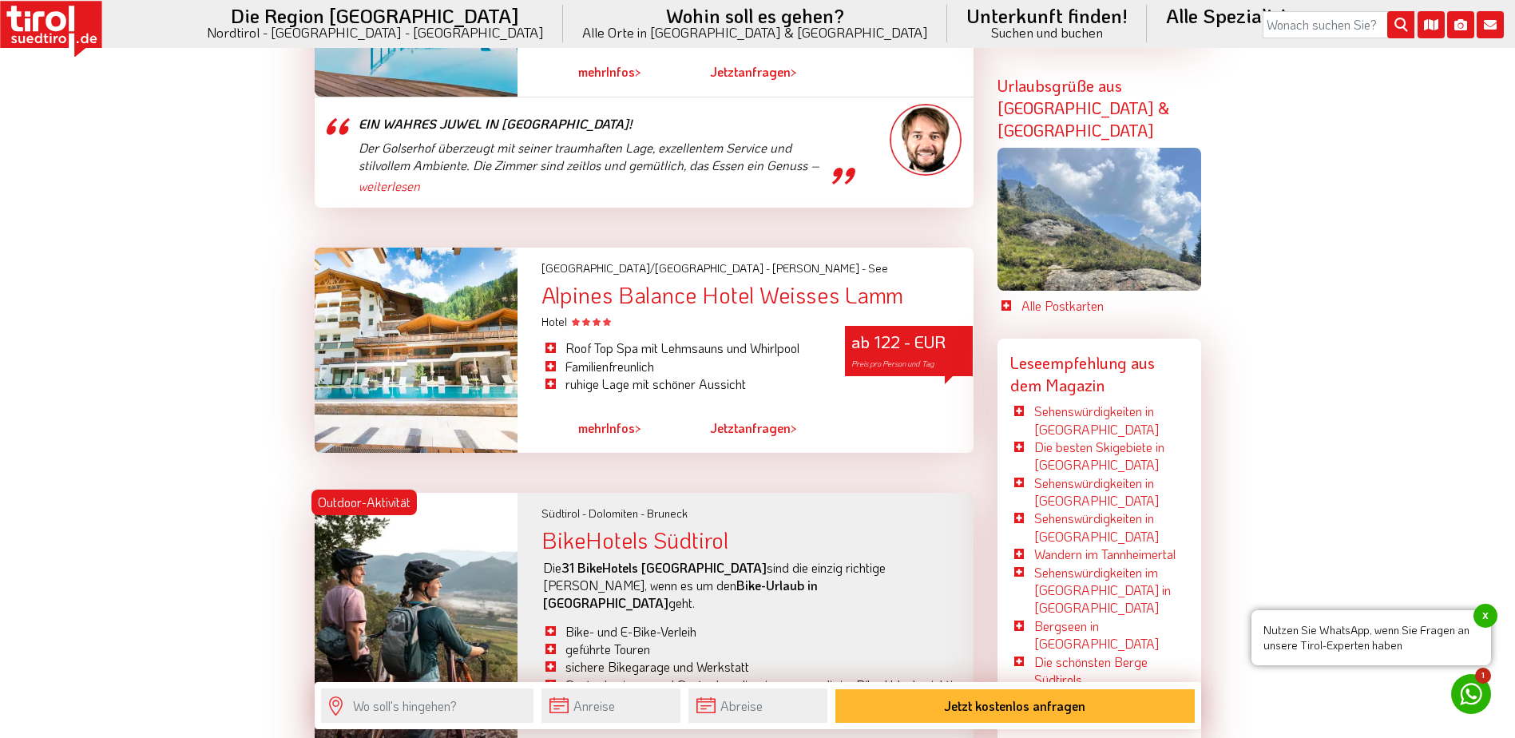
click at [643, 283] on div "Alpines Balance Hotel Weisses Lamm" at bounding box center [757, 295] width 431 height 25
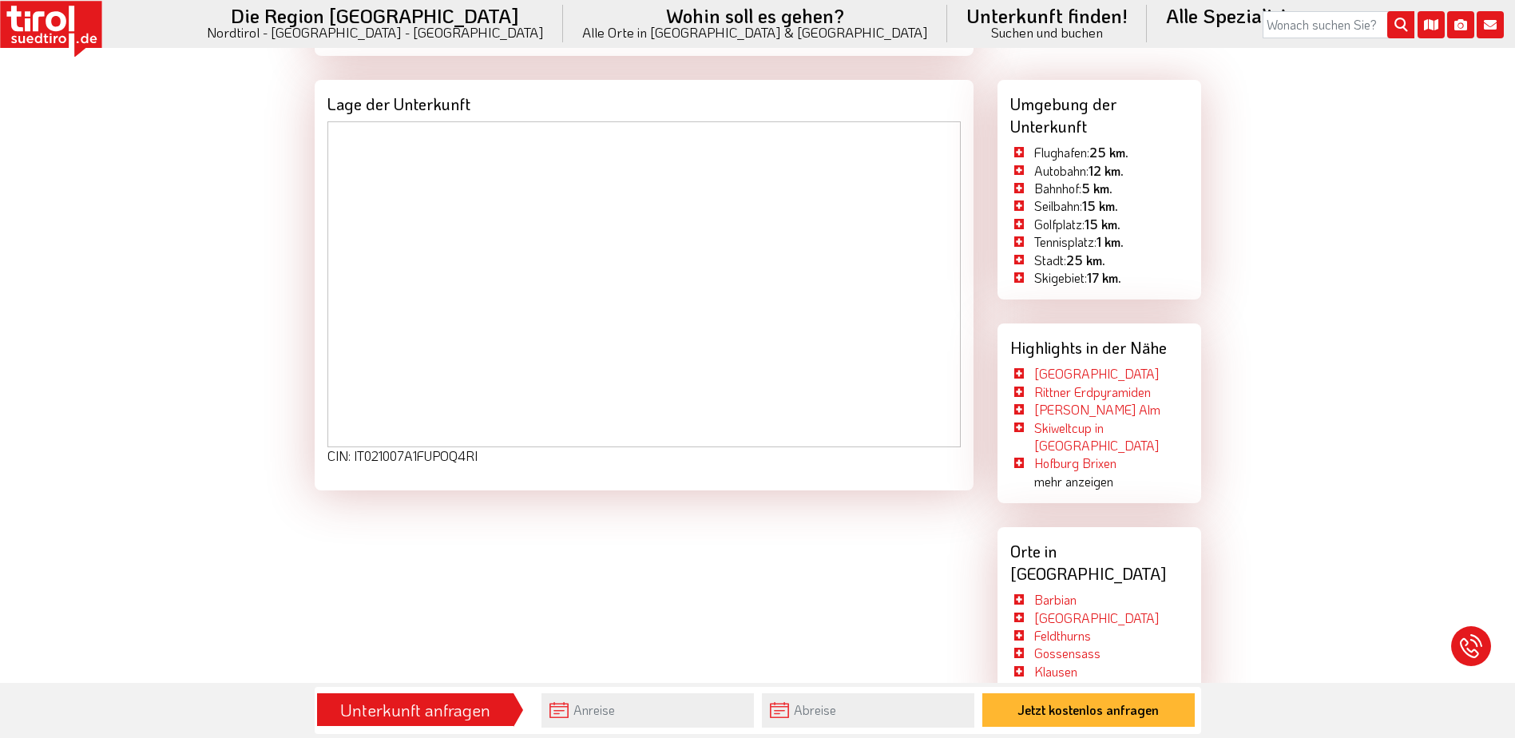
scroll to position [2237, 0]
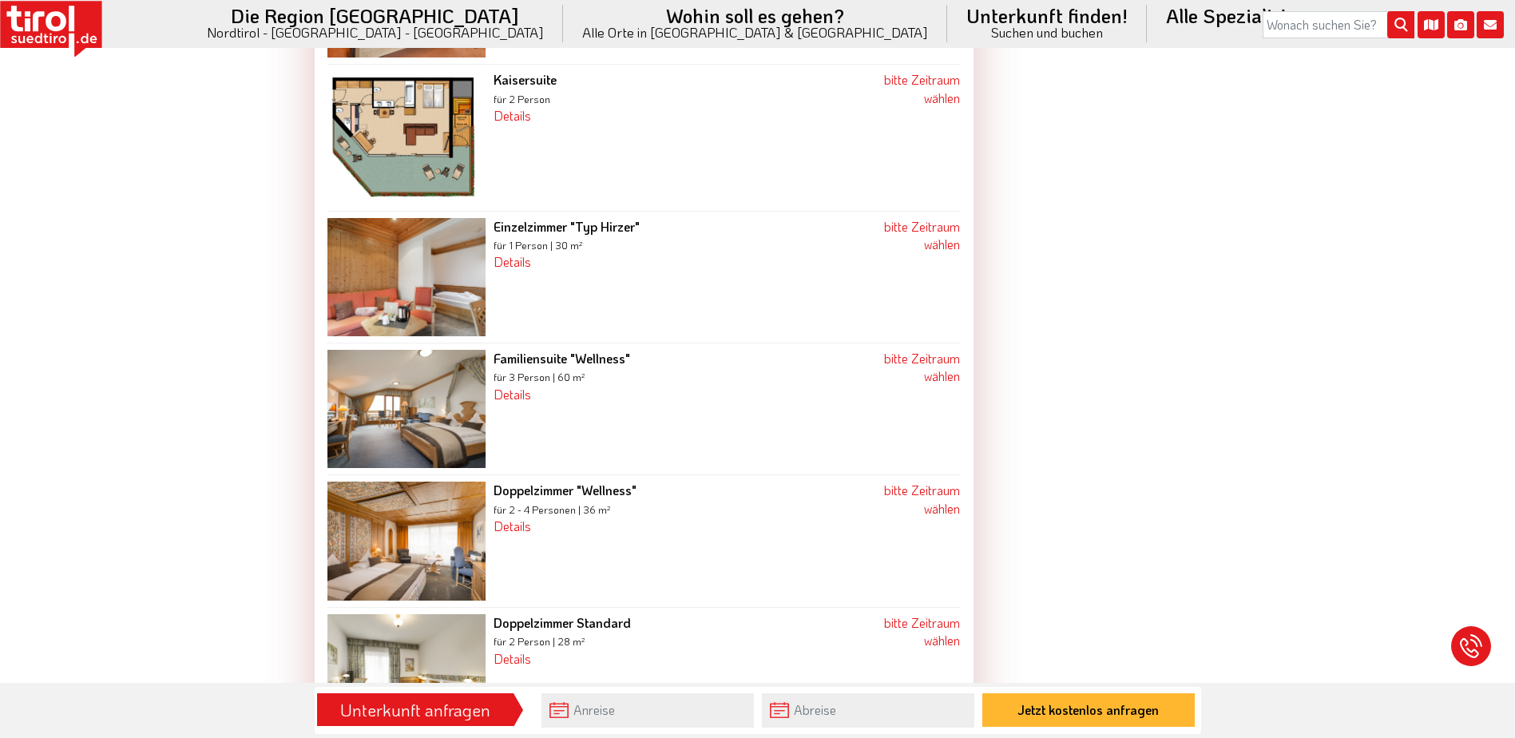
scroll to position [1997, 0]
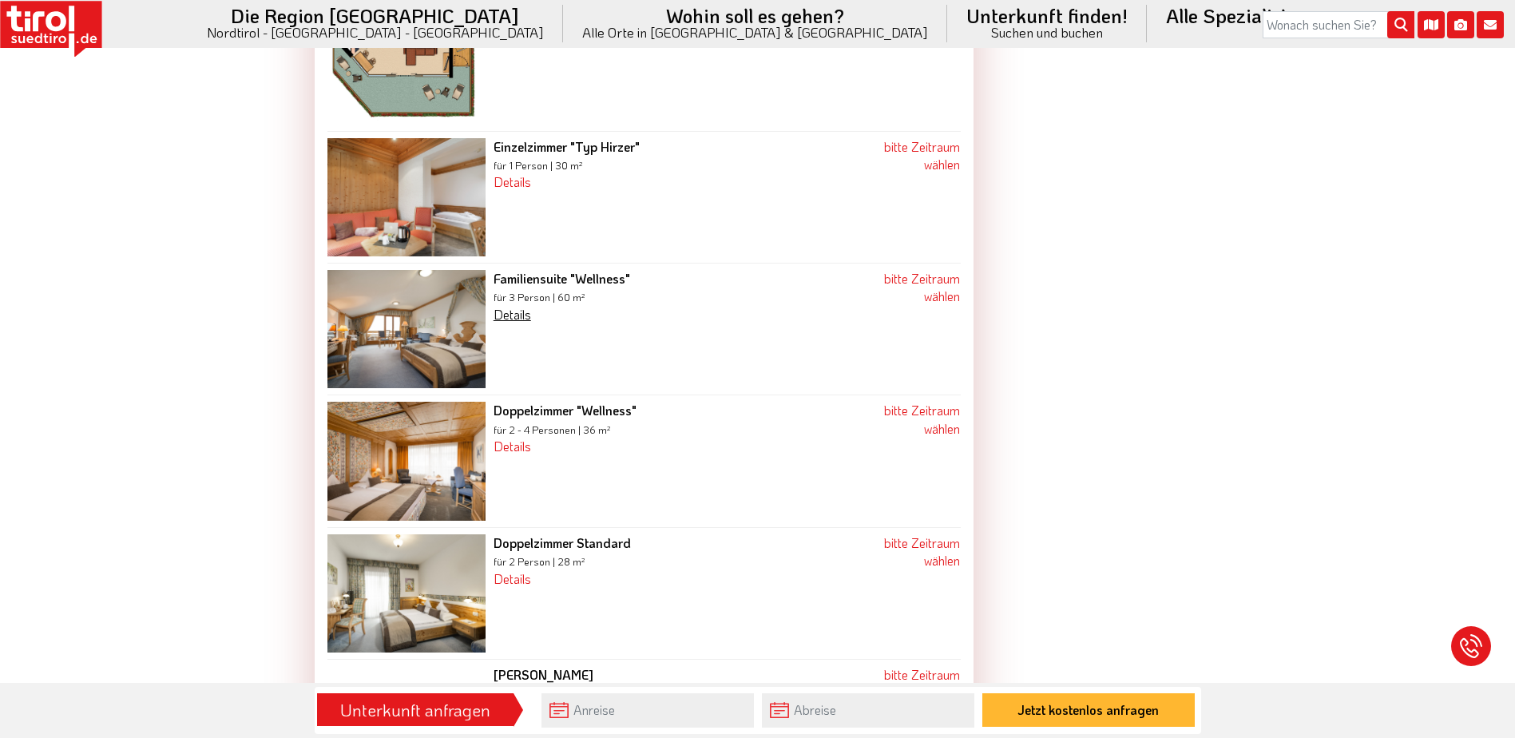
click at [515, 306] on link "Details" at bounding box center [513, 314] width 38 height 17
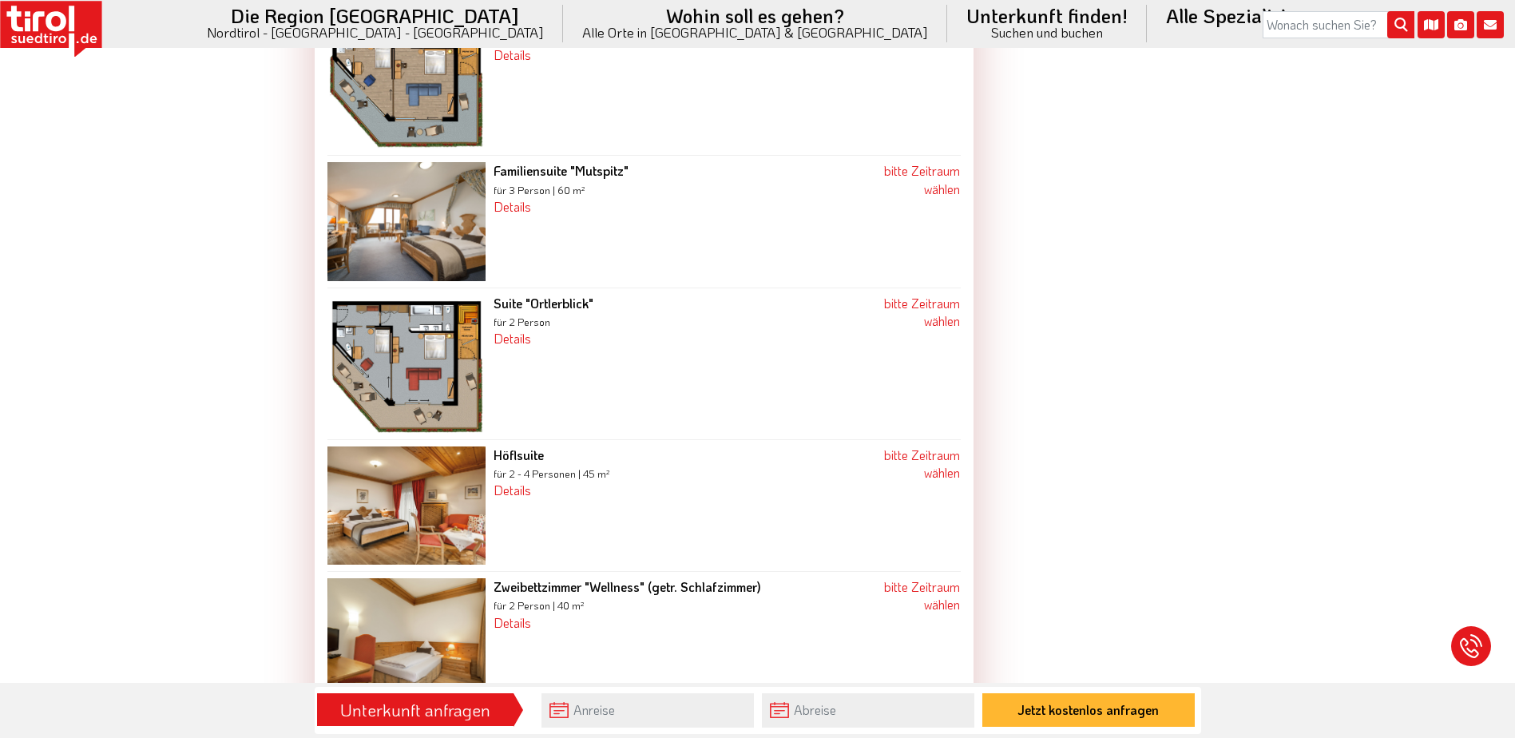
scroll to position [2876, 0]
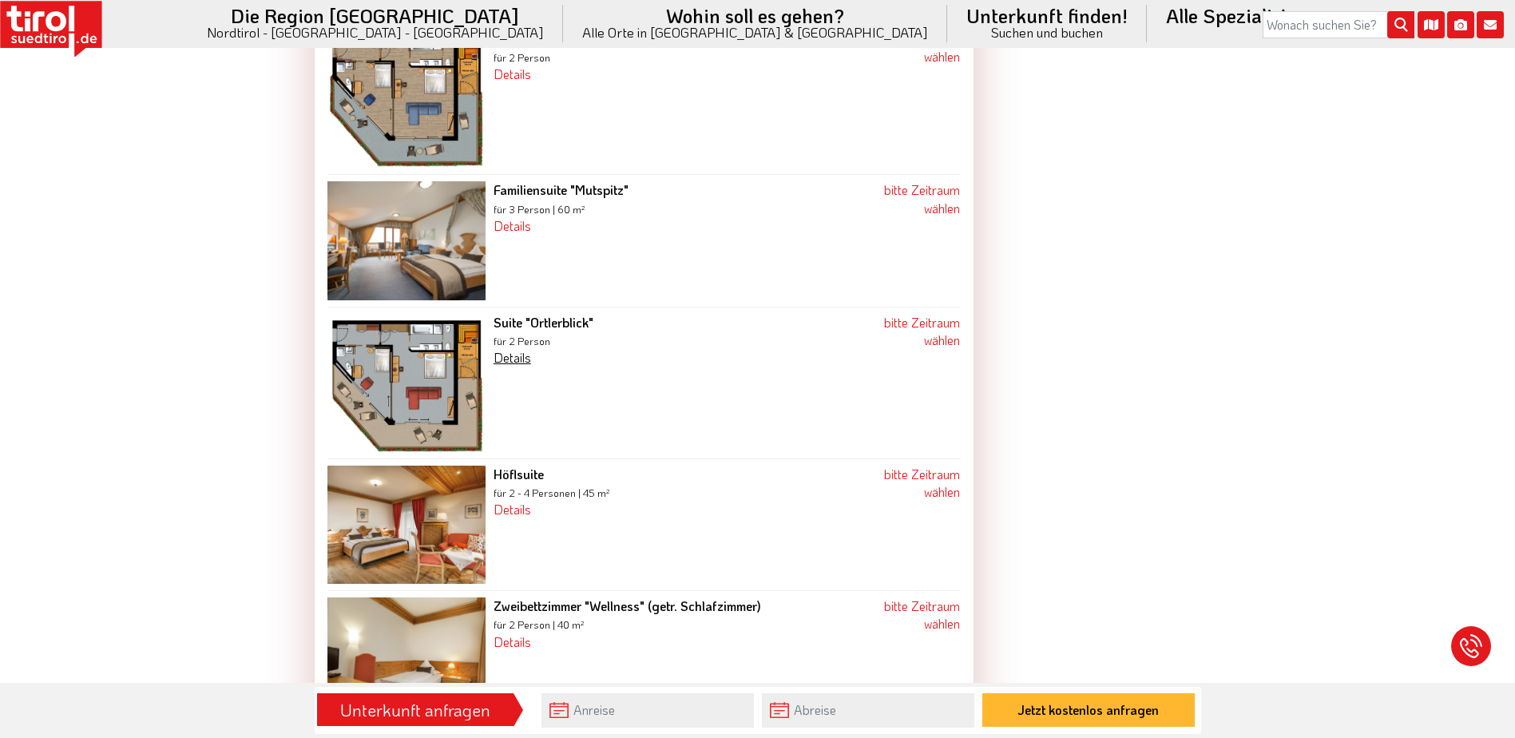
click at [518, 349] on link "Details" at bounding box center [513, 357] width 38 height 17
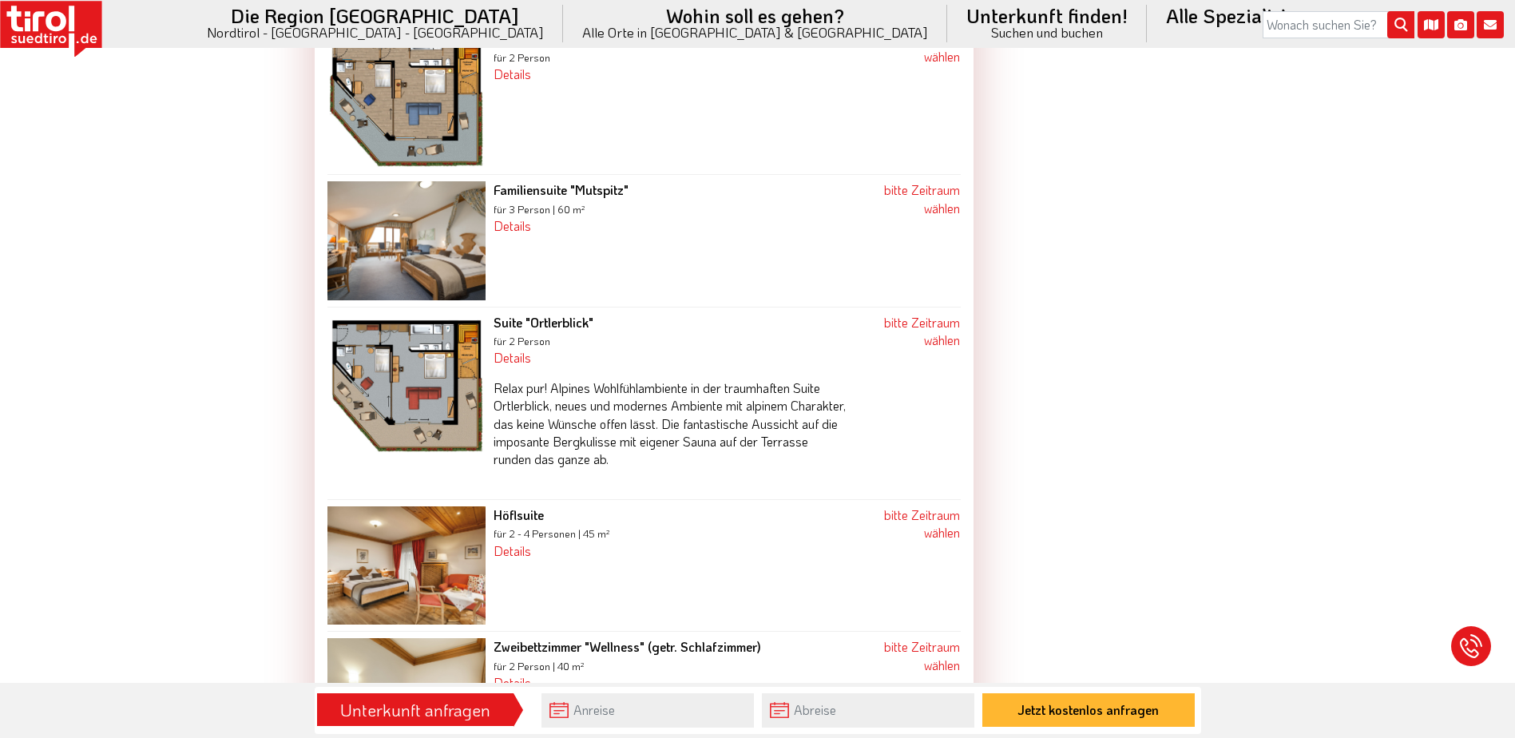
click at [430, 339] on img at bounding box center [406, 383] width 158 height 138
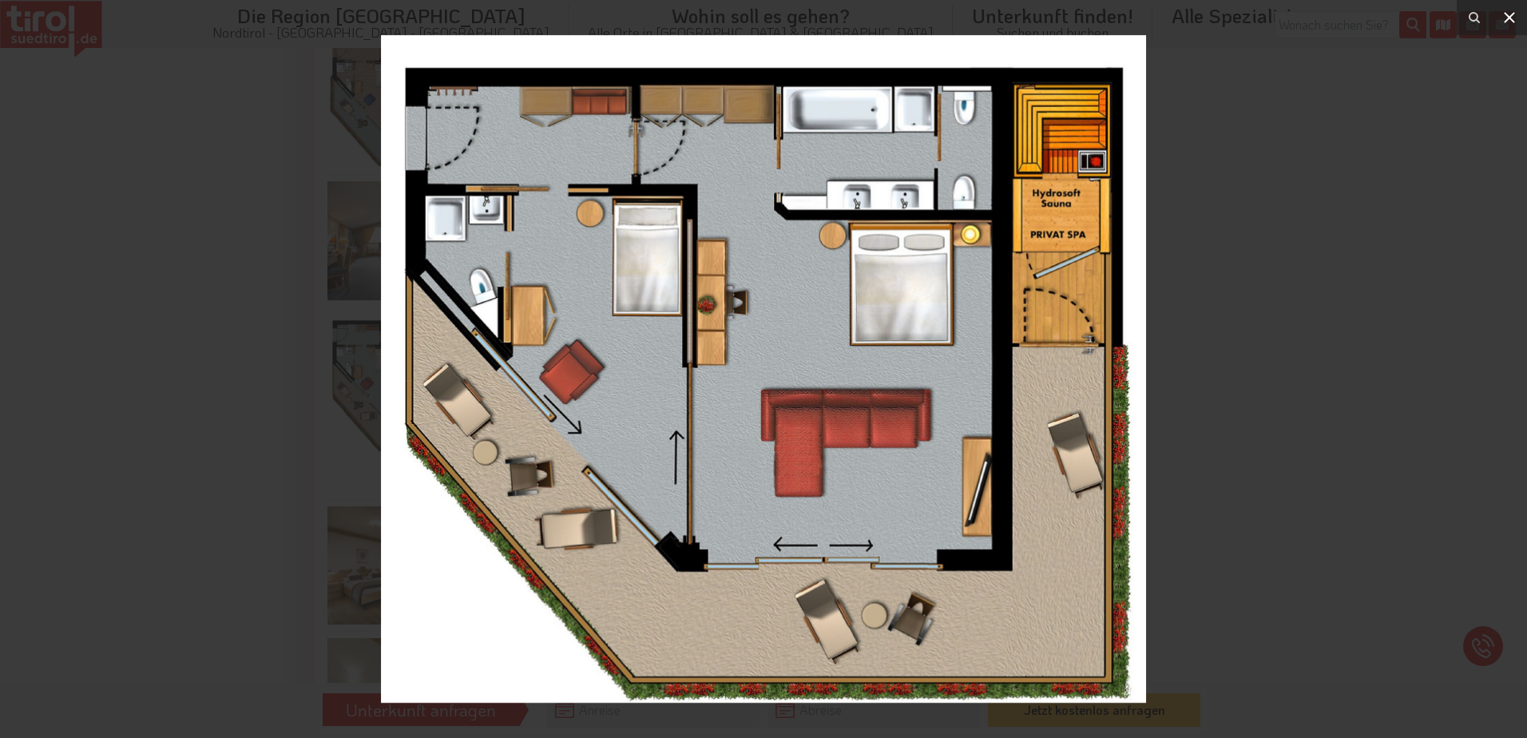
click at [1506, 17] on icon at bounding box center [1509, 17] width 19 height 19
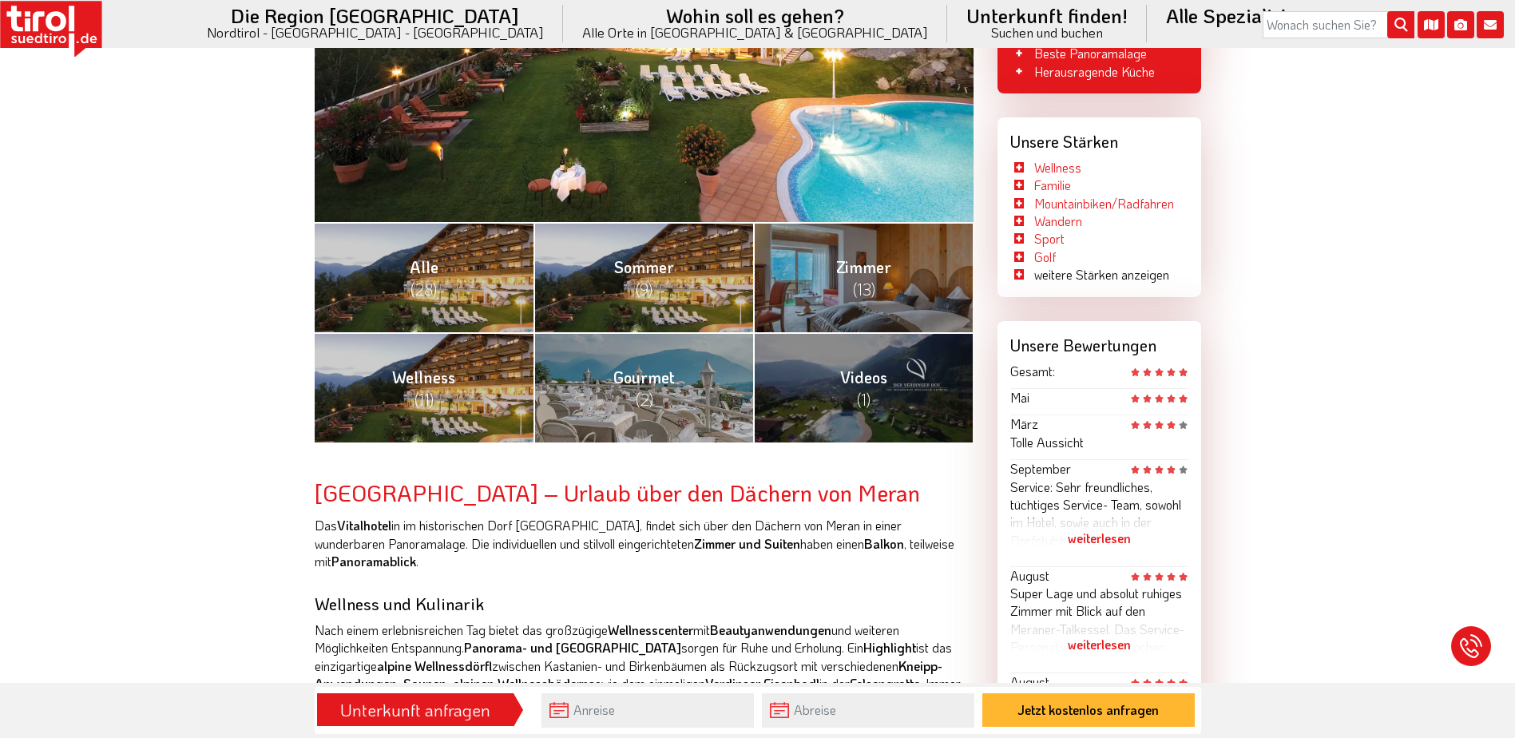
scroll to position [479, 0]
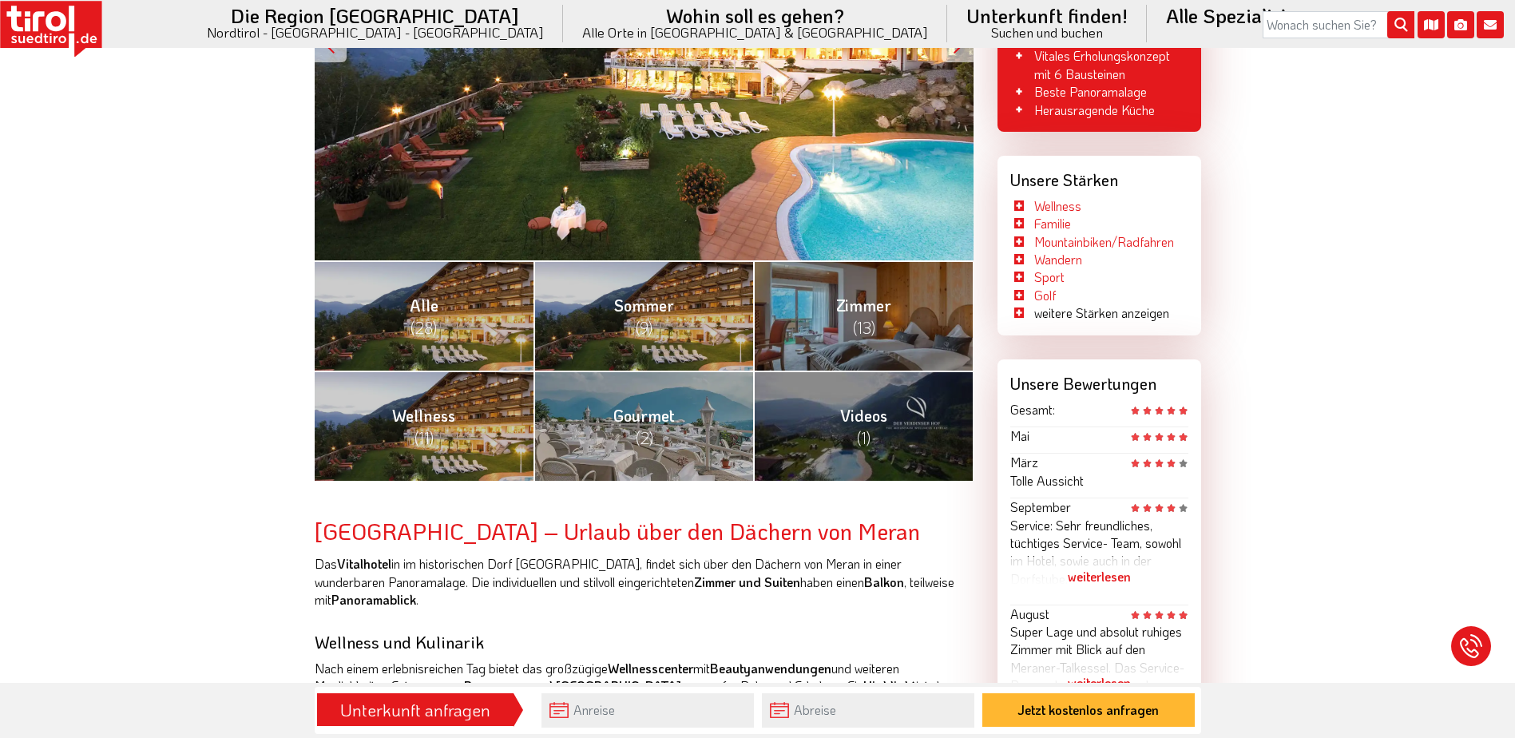
click at [1057, 318] on li "weitere Stärken anzeigen" at bounding box center [1089, 313] width 159 height 18
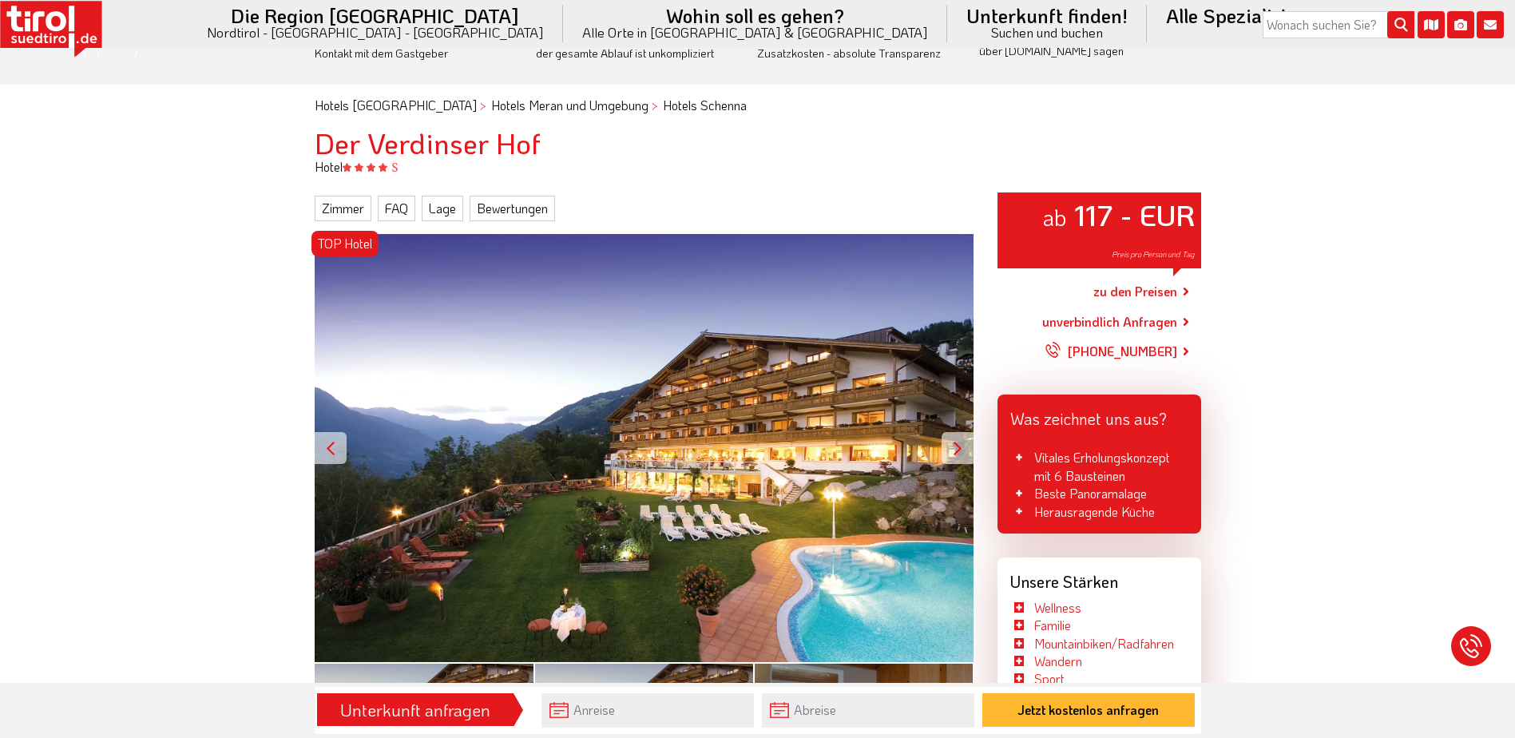
scroll to position [0, 0]
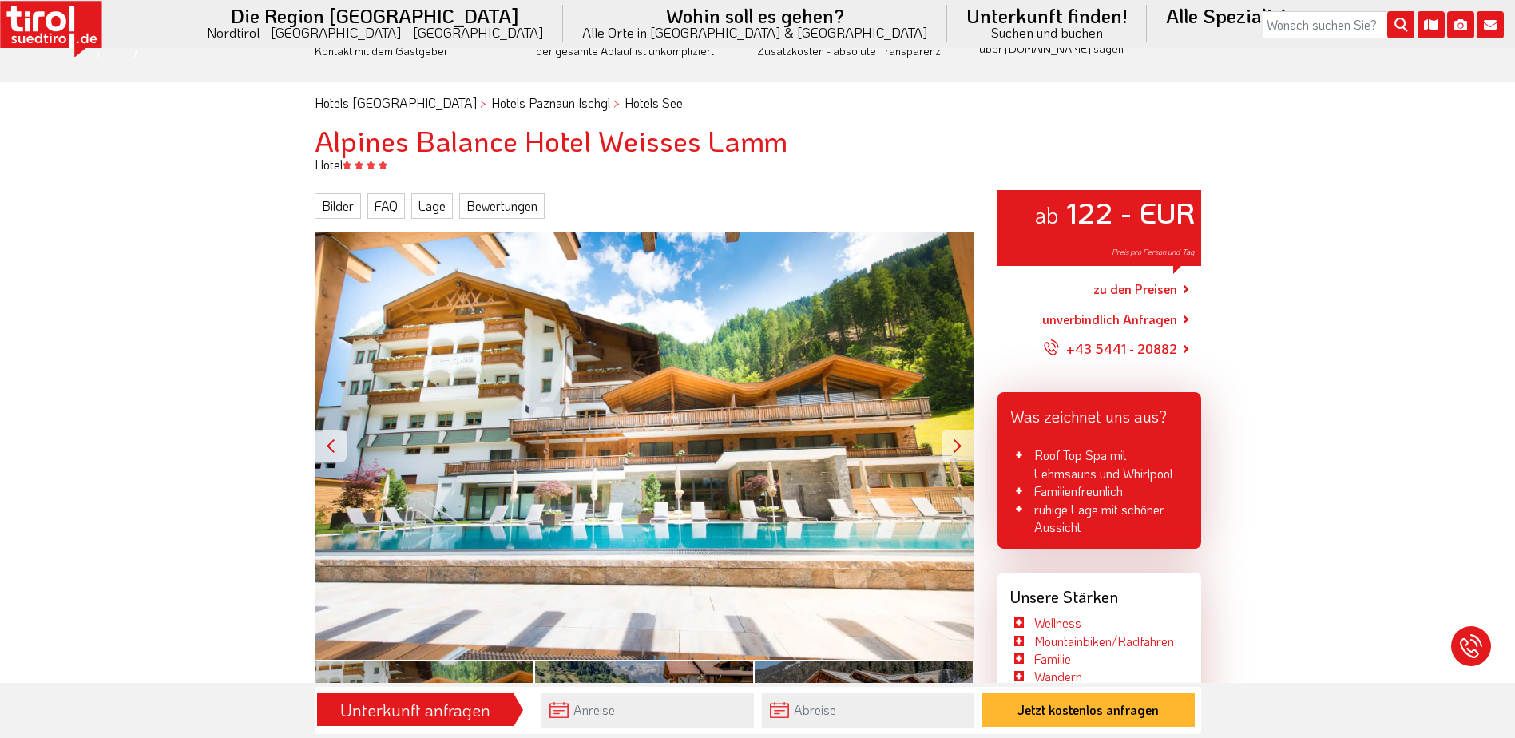
scroll to position [160, 0]
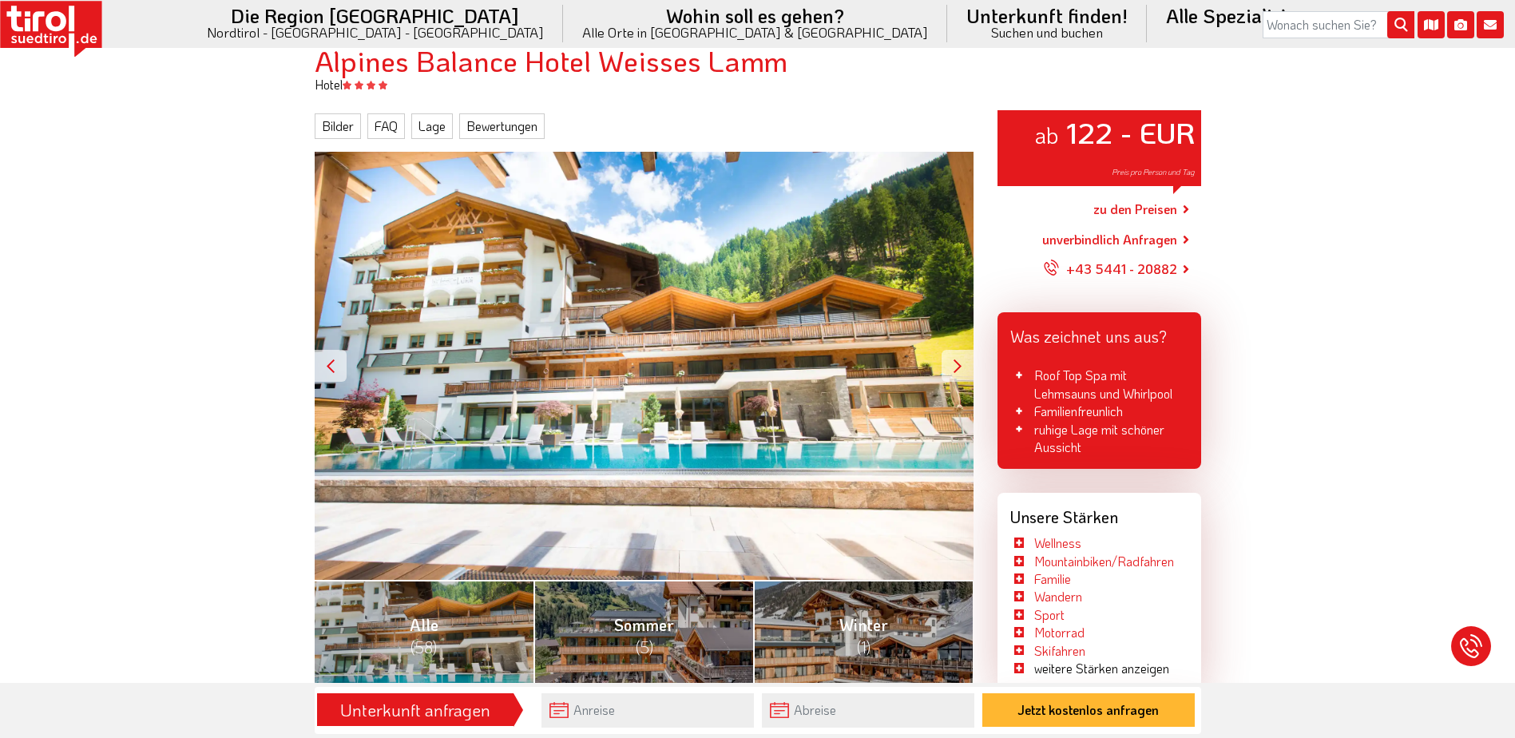
click at [963, 368] on div at bounding box center [958, 366] width 32 height 32
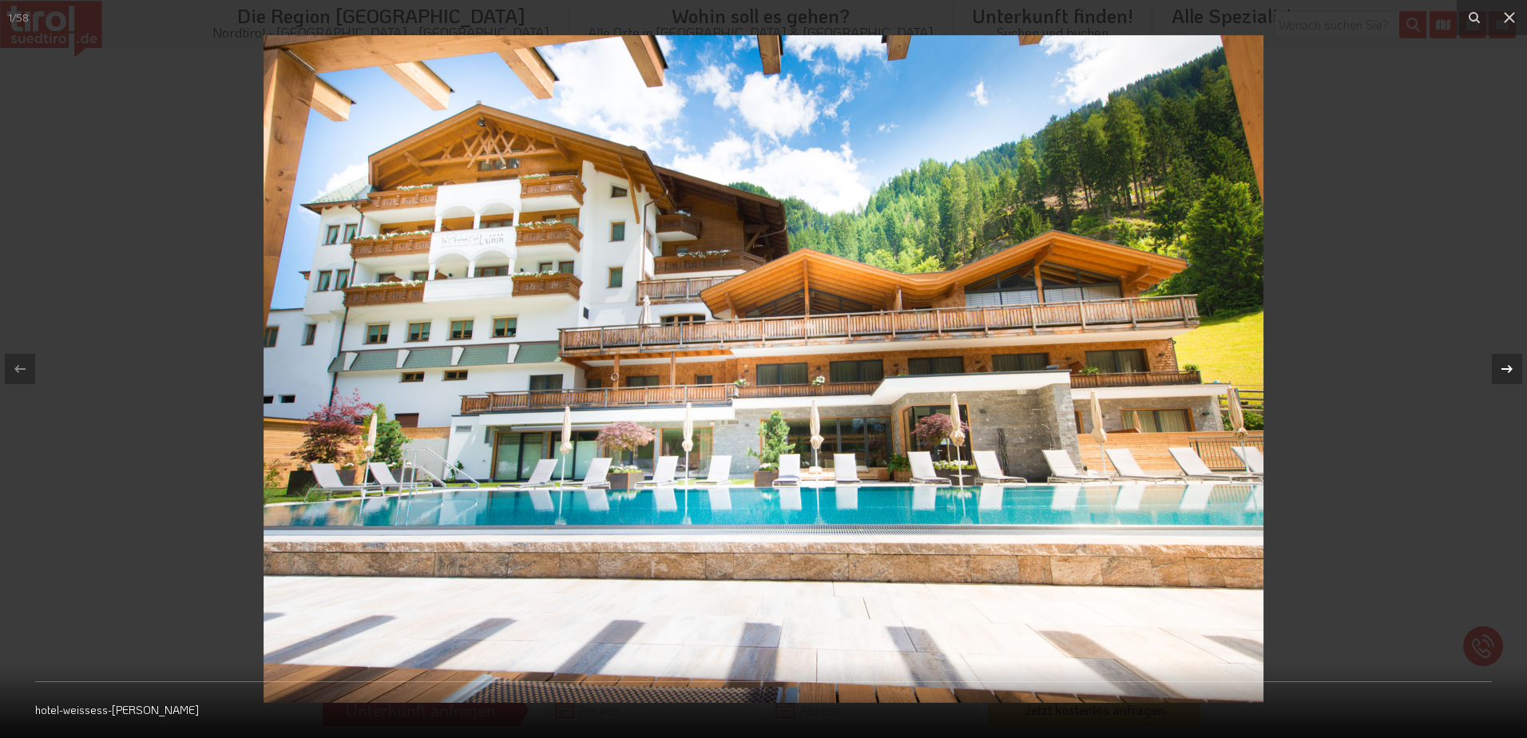
click at [1506, 370] on icon at bounding box center [1507, 368] width 19 height 19
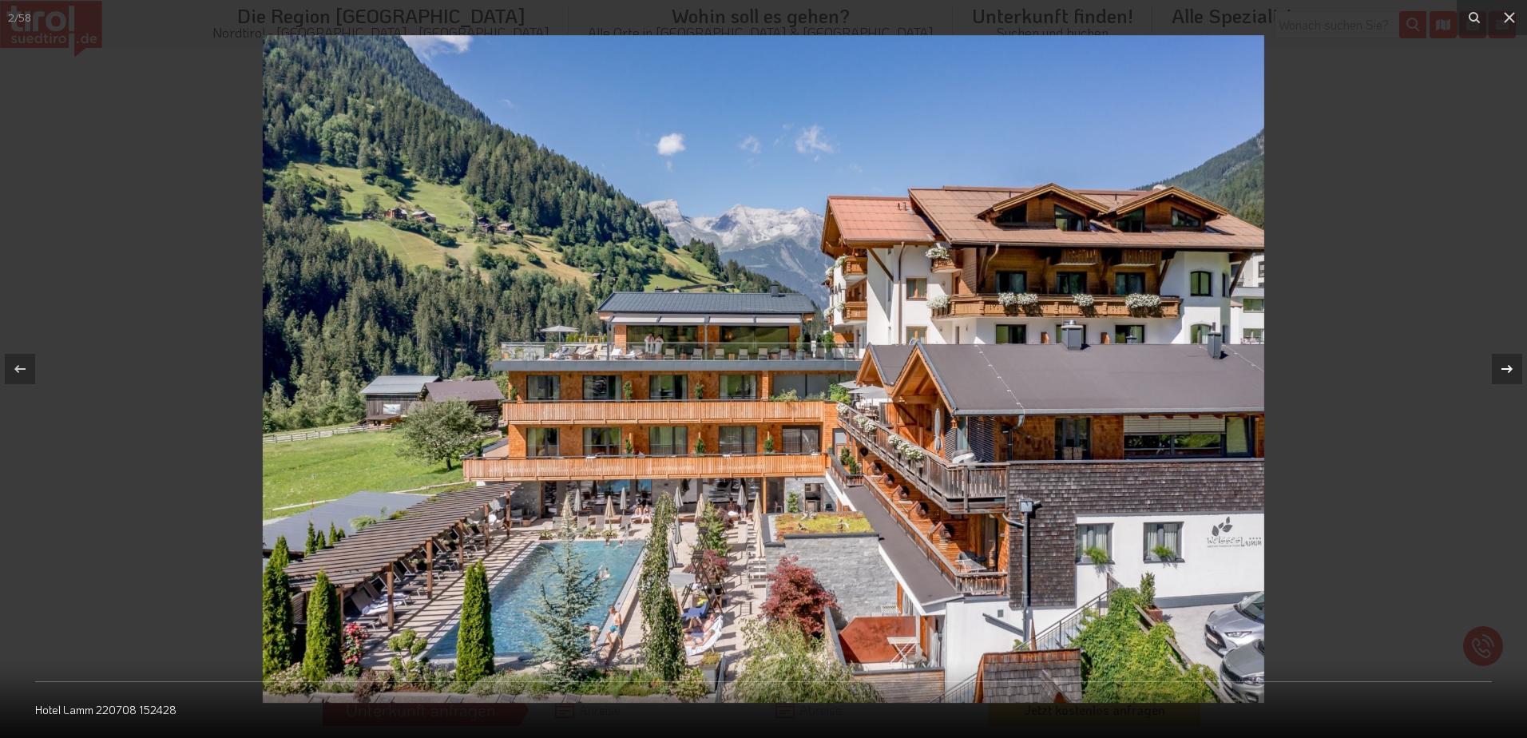
click at [1506, 370] on icon at bounding box center [1507, 368] width 19 height 19
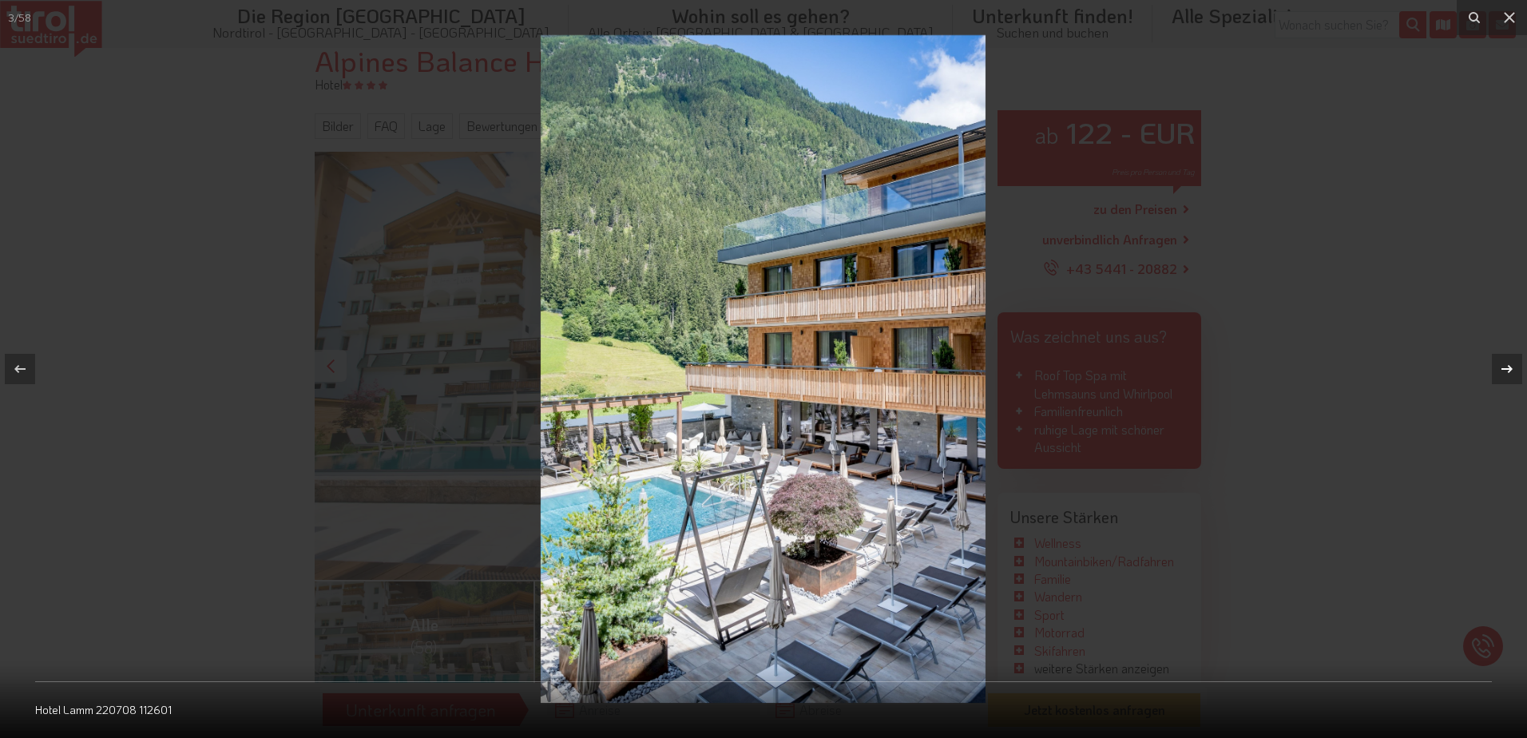
click at [1506, 370] on icon at bounding box center [1507, 368] width 19 height 19
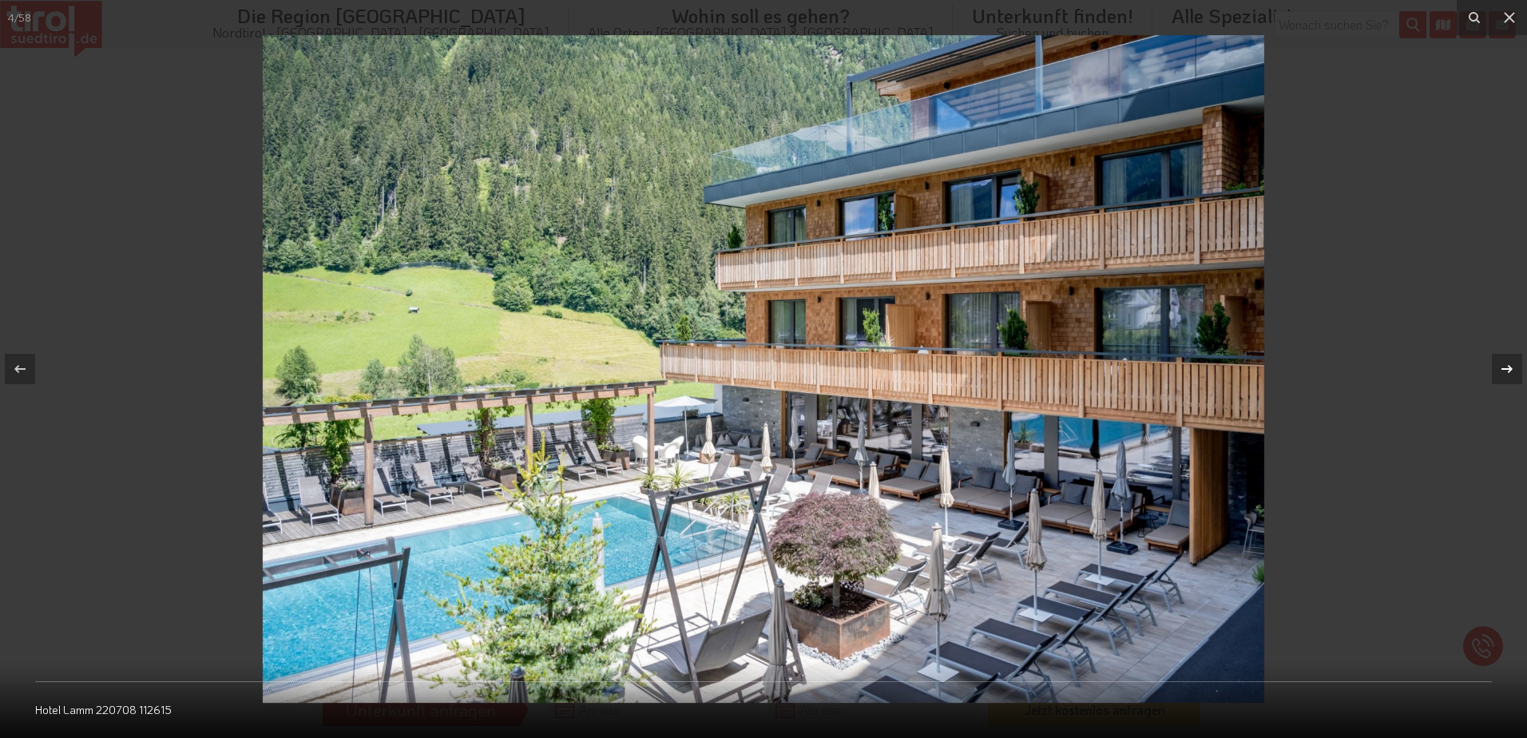
click at [1506, 370] on icon at bounding box center [1507, 368] width 19 height 19
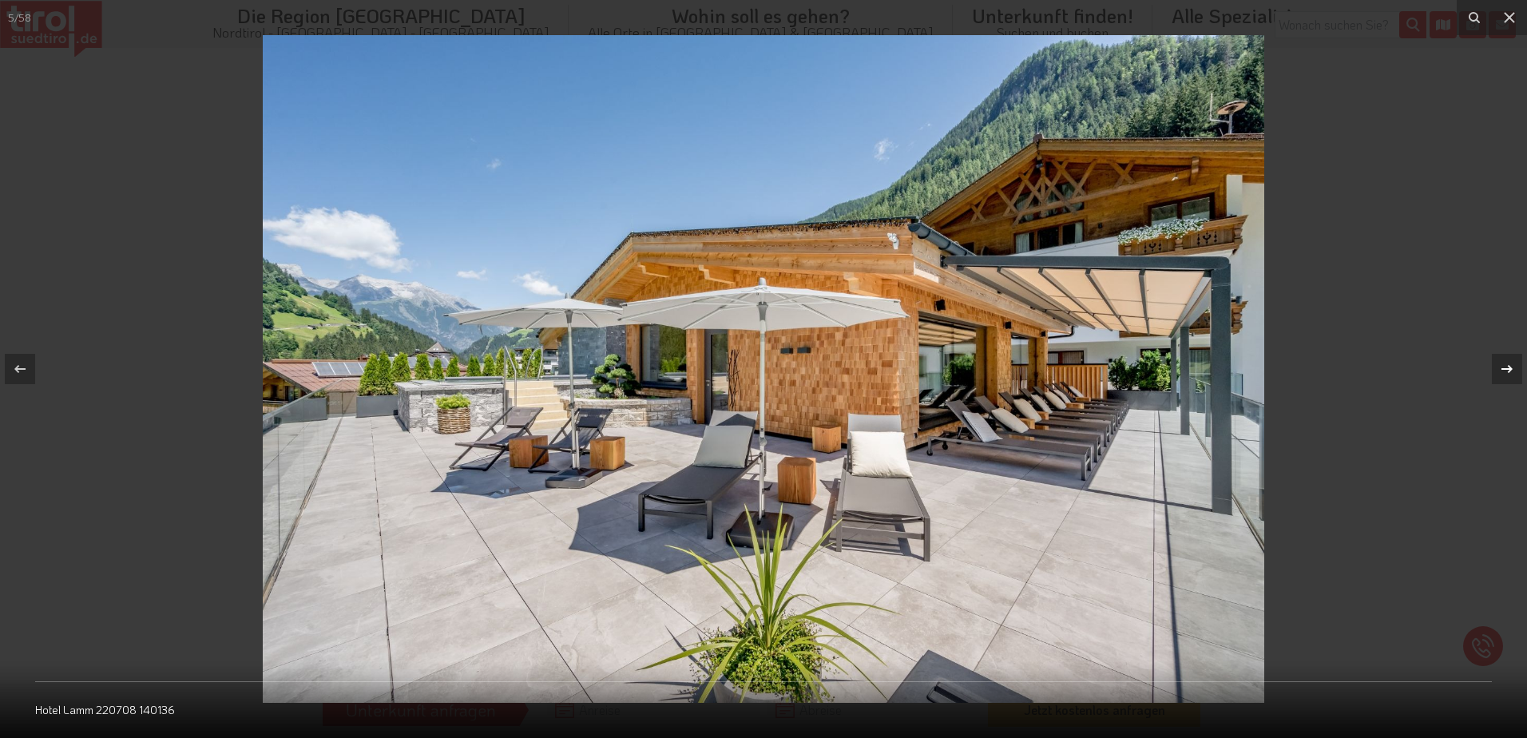
click at [1506, 370] on icon at bounding box center [1507, 368] width 19 height 19
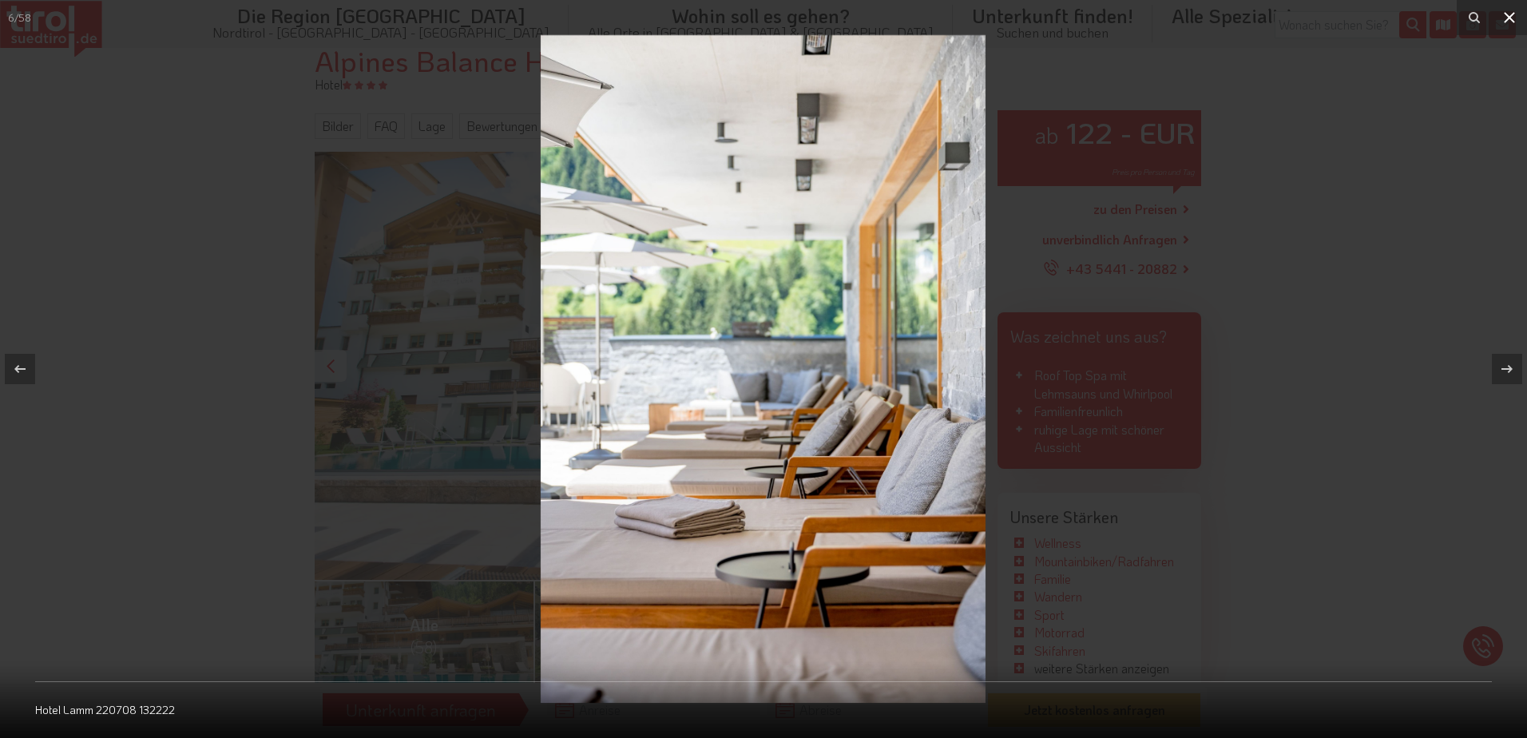
click at [1511, 13] on icon at bounding box center [1509, 17] width 19 height 19
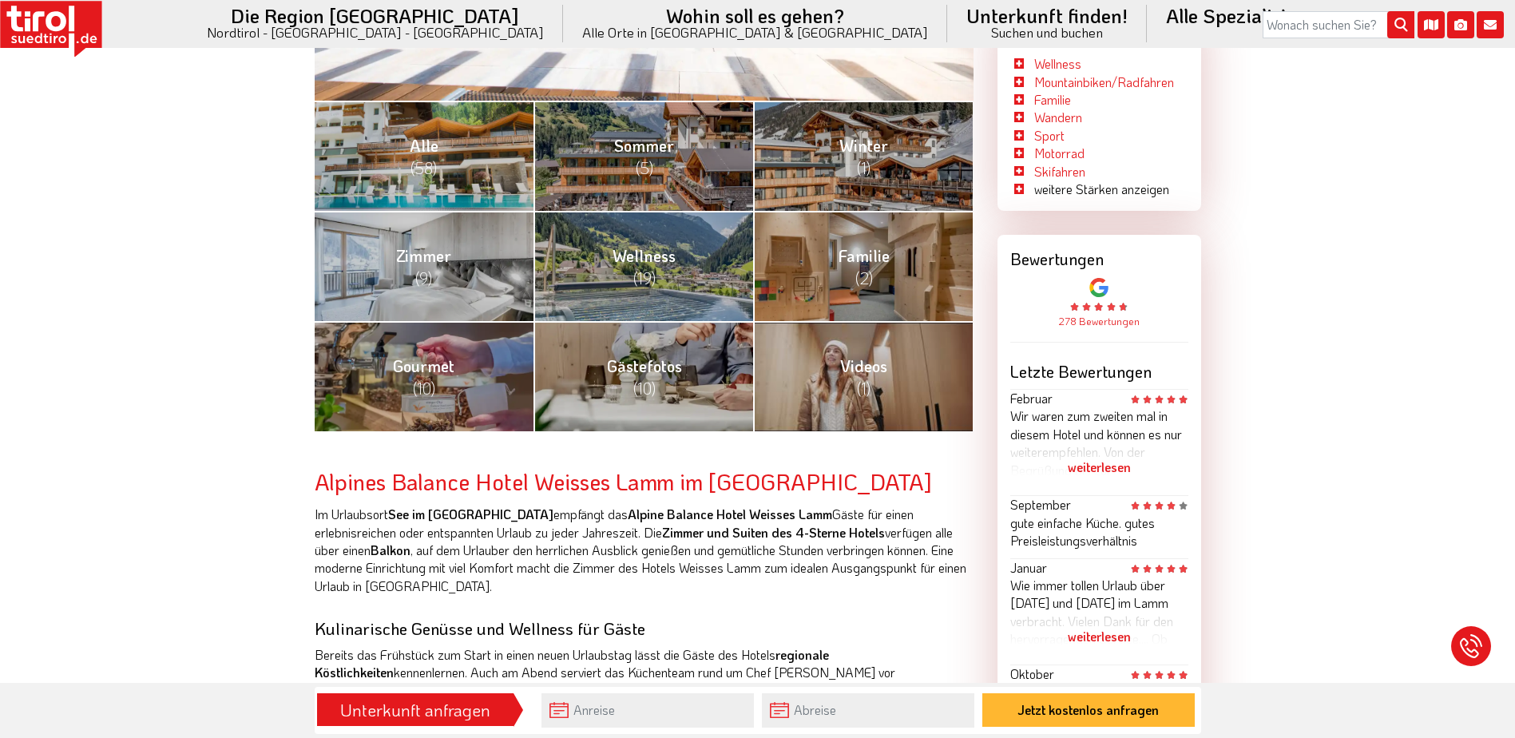
scroll to position [399, 0]
